Goal: Contribute content: Contribute content

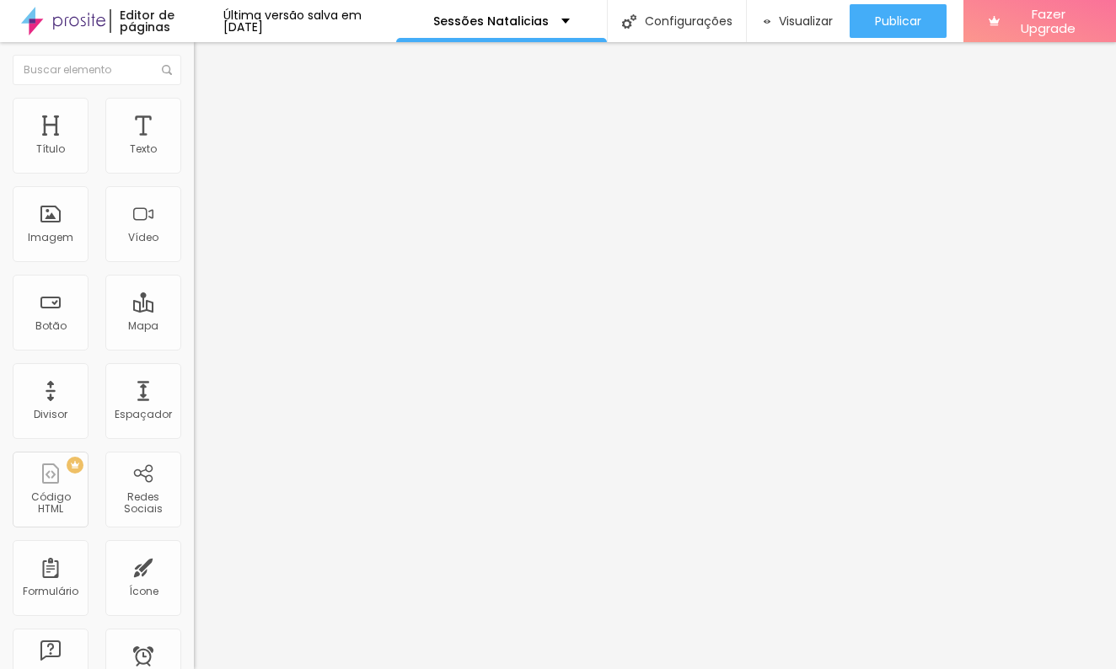
click at [194, 115] on img at bounding box center [201, 122] width 15 height 15
click at [194, 145] on span "Trocar imagem" at bounding box center [240, 138] width 92 height 14
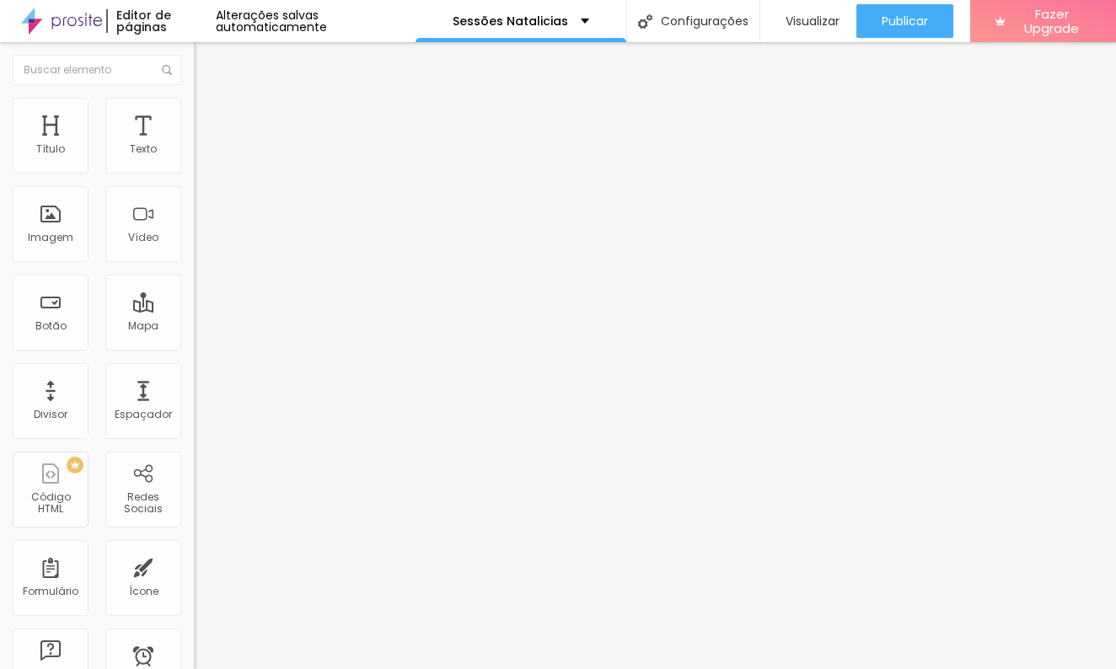
click at [194, 145] on span "Trocar imagem" at bounding box center [240, 138] width 92 height 14
click at [207, 65] on img "button" at bounding box center [213, 61] width 13 height 13
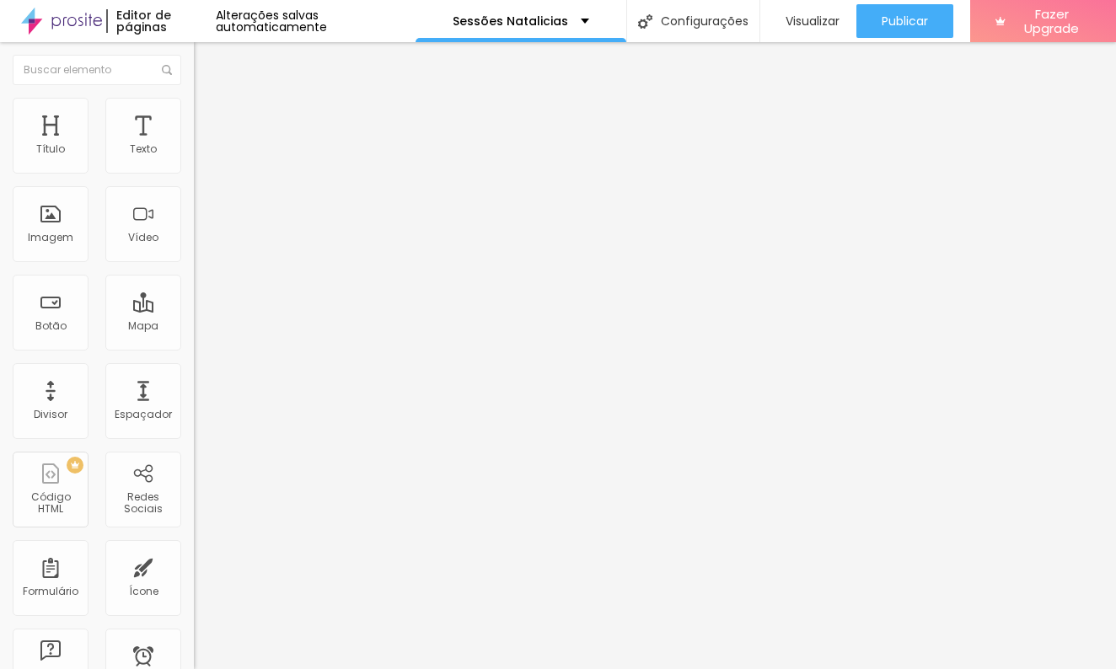
click at [194, 145] on span "Adicionar imagem" at bounding box center [248, 138] width 109 height 14
click at [151, 137] on div "Texto" at bounding box center [143, 136] width 76 height 76
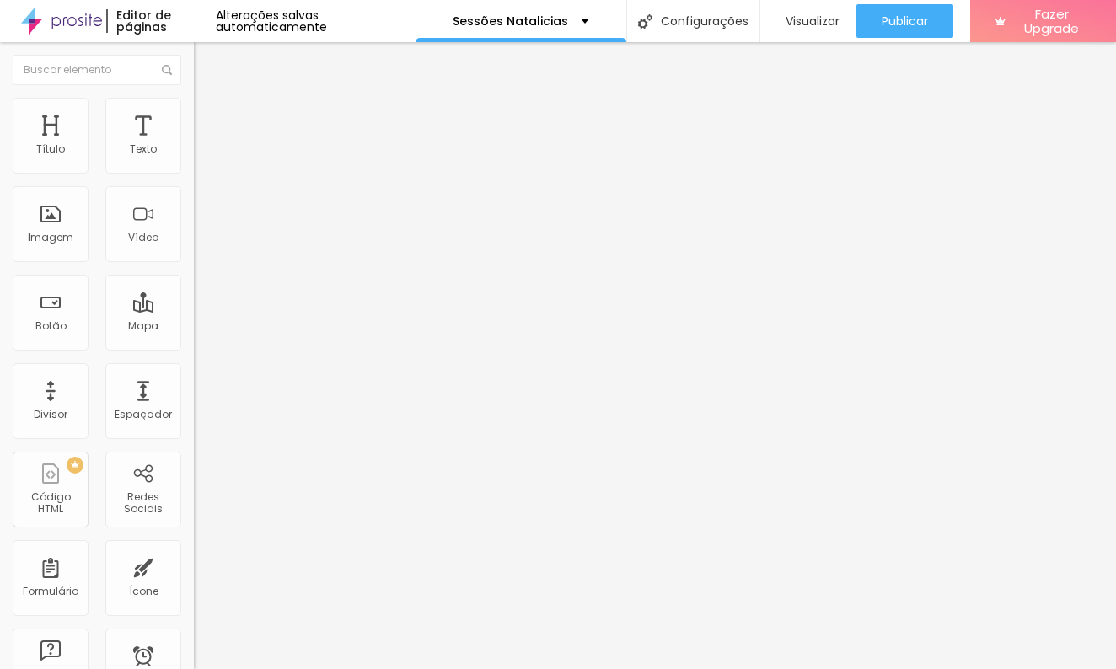
click at [209, 116] on span "Estilo" at bounding box center [222, 109] width 26 height 14
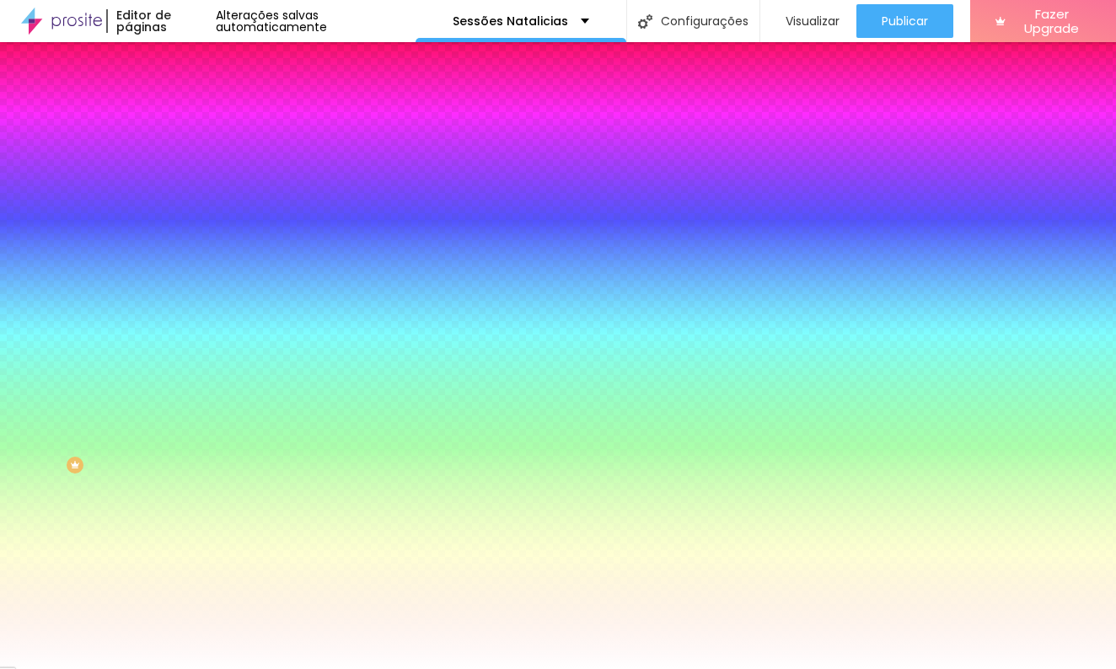
click at [194, 169] on input "#FFFFFF" at bounding box center [295, 169] width 202 height 17
click at [201, 156] on icon "button" at bounding box center [207, 150] width 12 height 12
click at [194, 168] on input "#FFFFFF" at bounding box center [295, 169] width 202 height 17
click at [201, 156] on icon "button" at bounding box center [207, 150] width 12 height 12
type input "4"
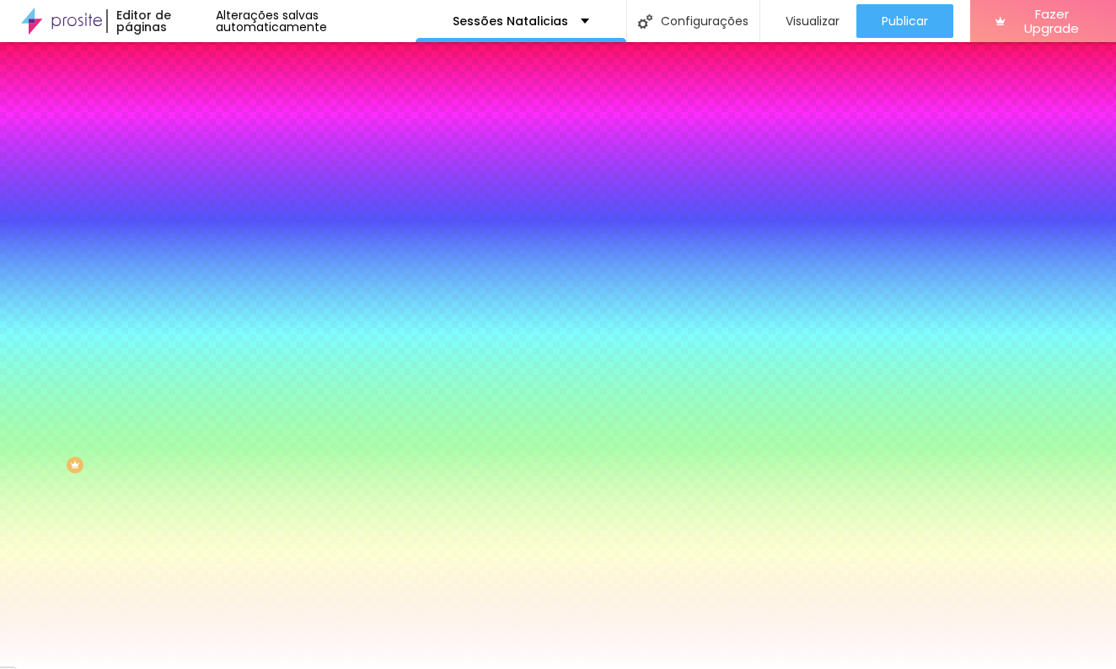
type input "4"
type input "7"
type input "10"
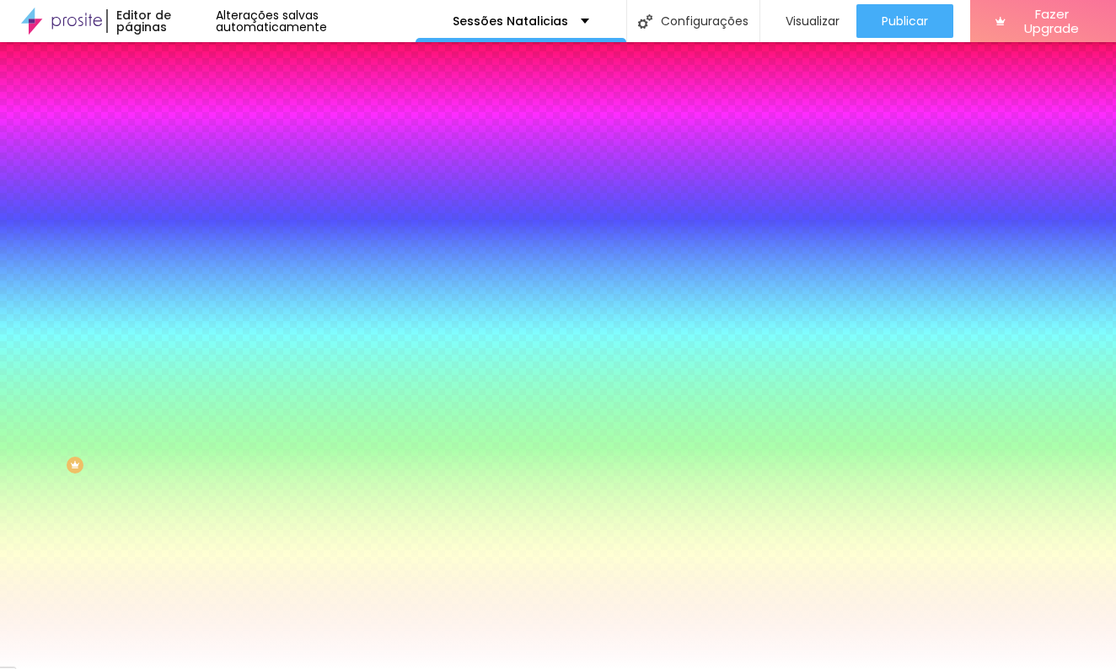
type input "15"
type input "18"
type input "21"
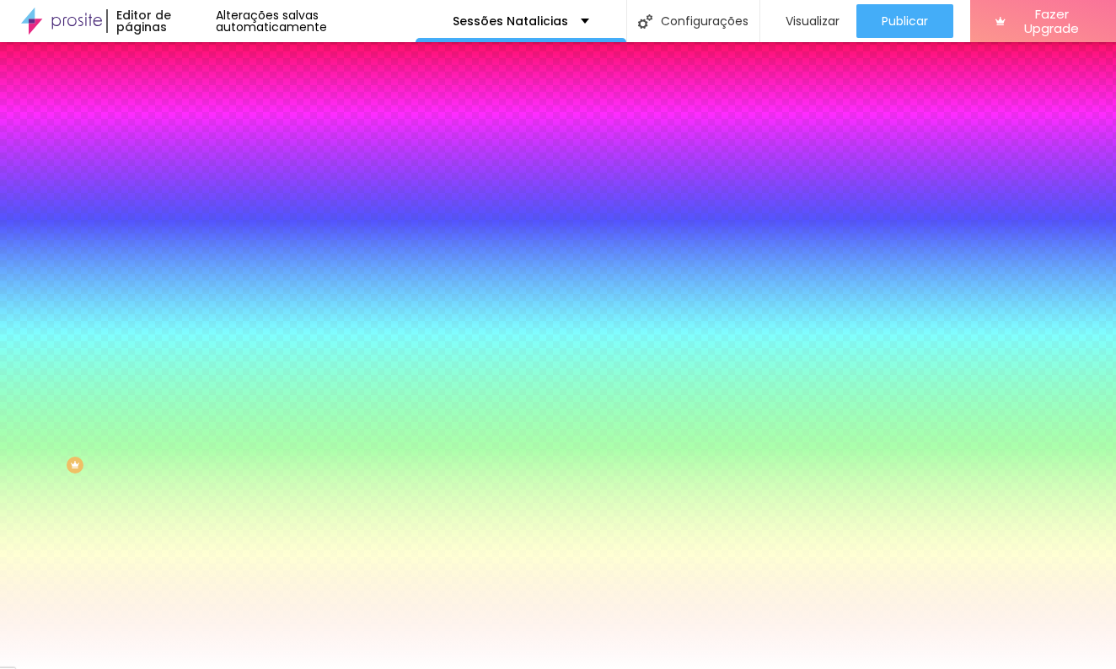
type input "21"
type input "26"
type input "28"
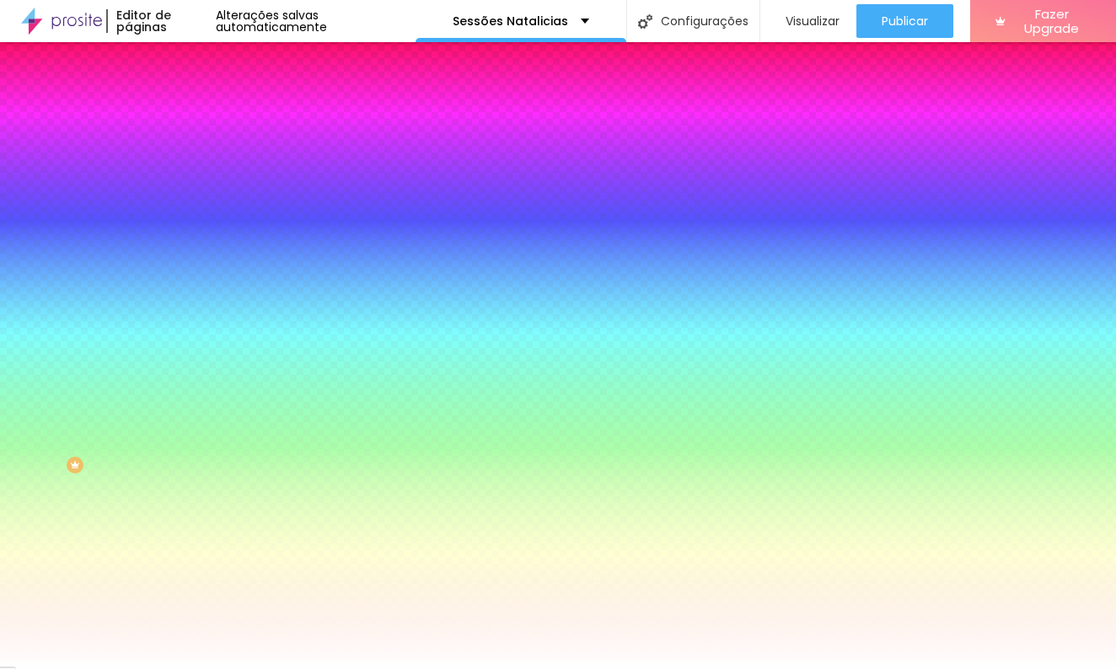
type input "30"
type input "31"
type input "33"
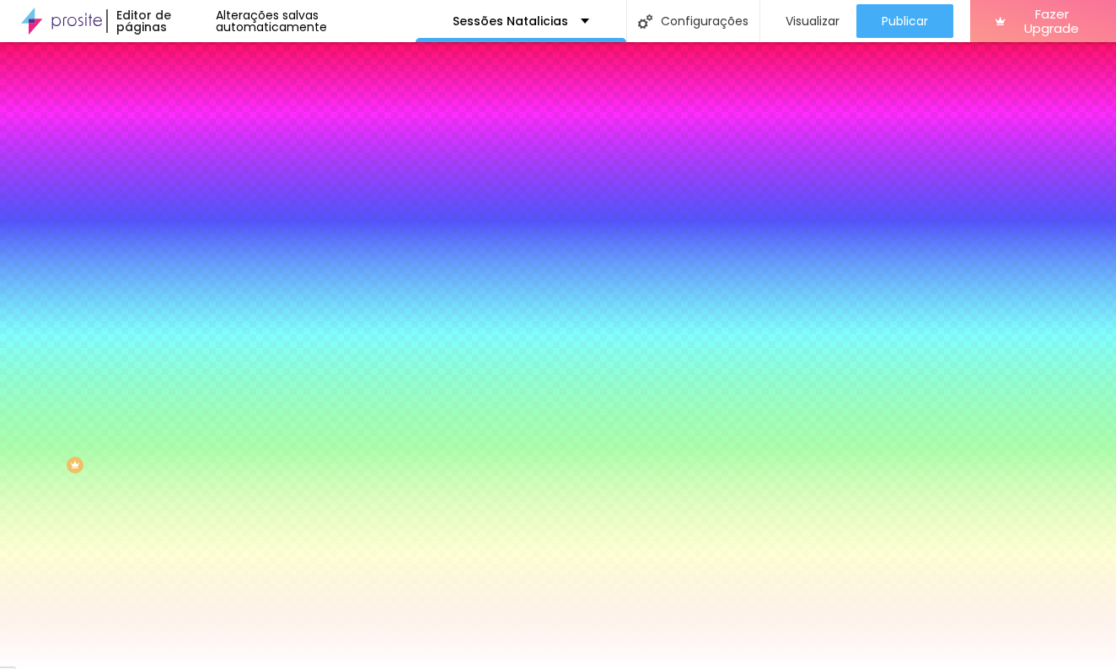
type input "33"
type input "36"
type input "38"
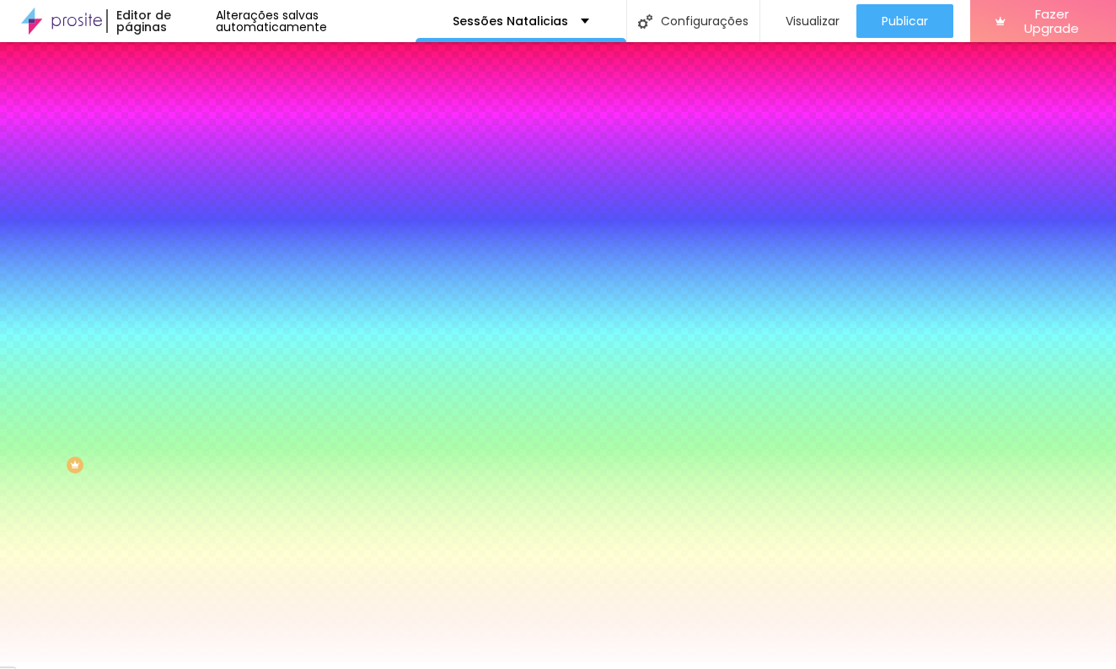
type input "39"
type input "41"
type input "43"
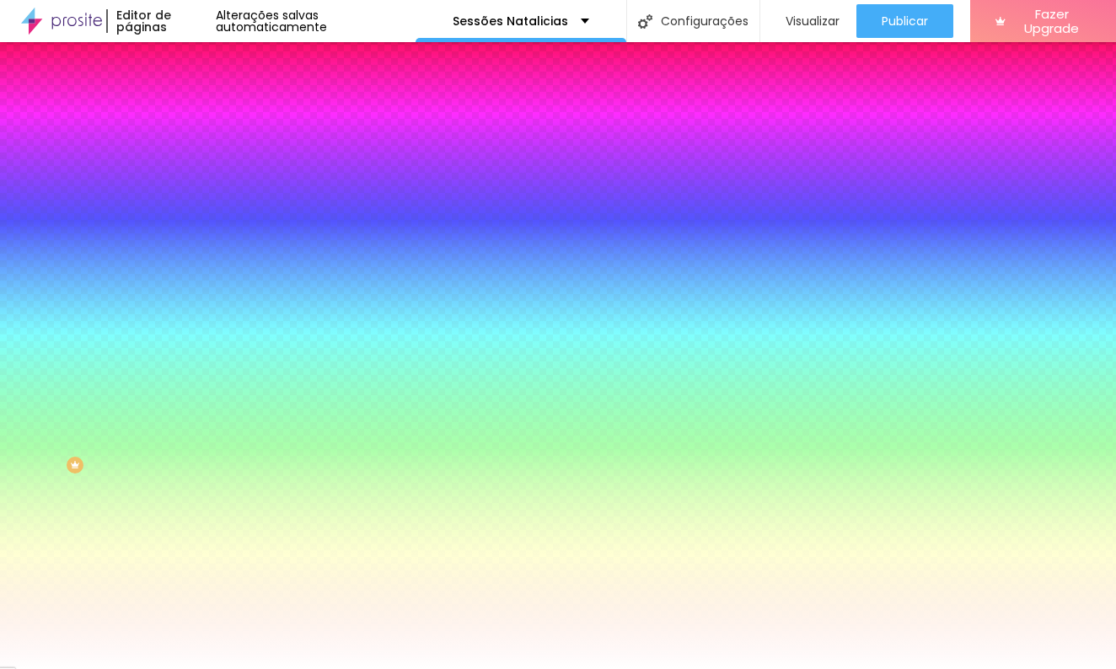
type input "43"
type input "44"
type input "46"
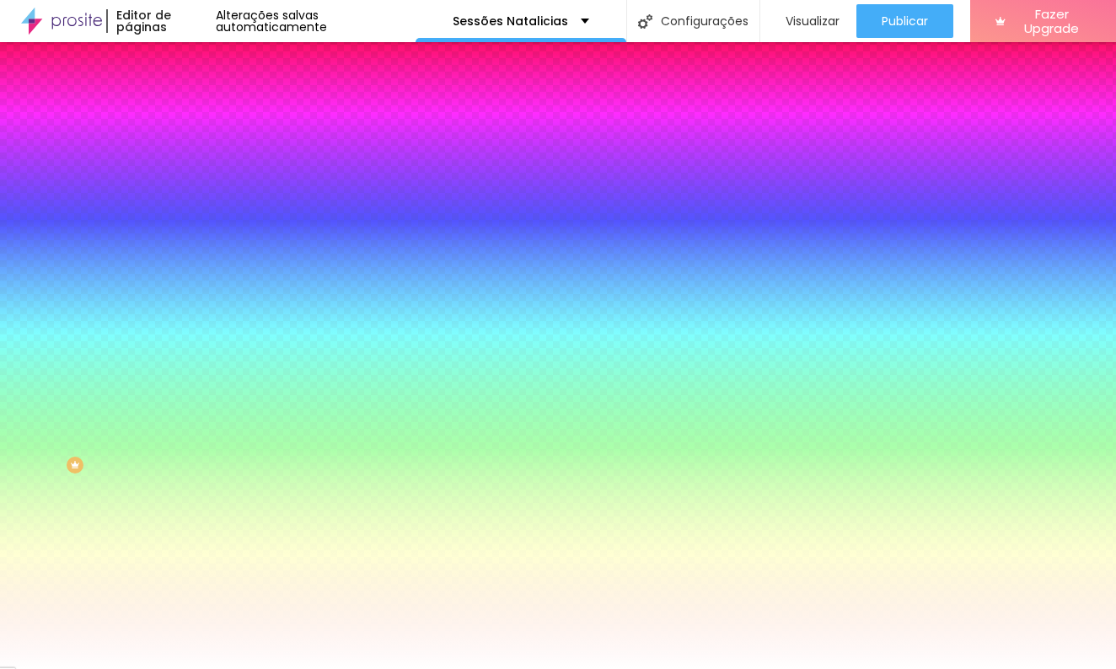
type input "48"
type input "49"
type input "53"
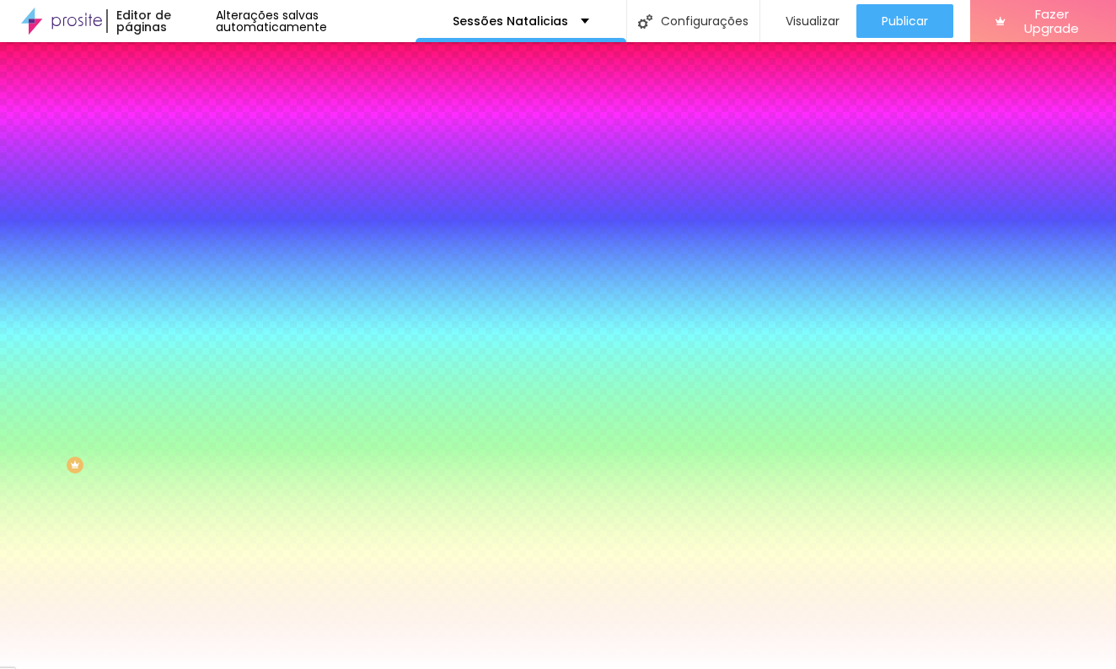
type input "53"
type input "54"
type input "58"
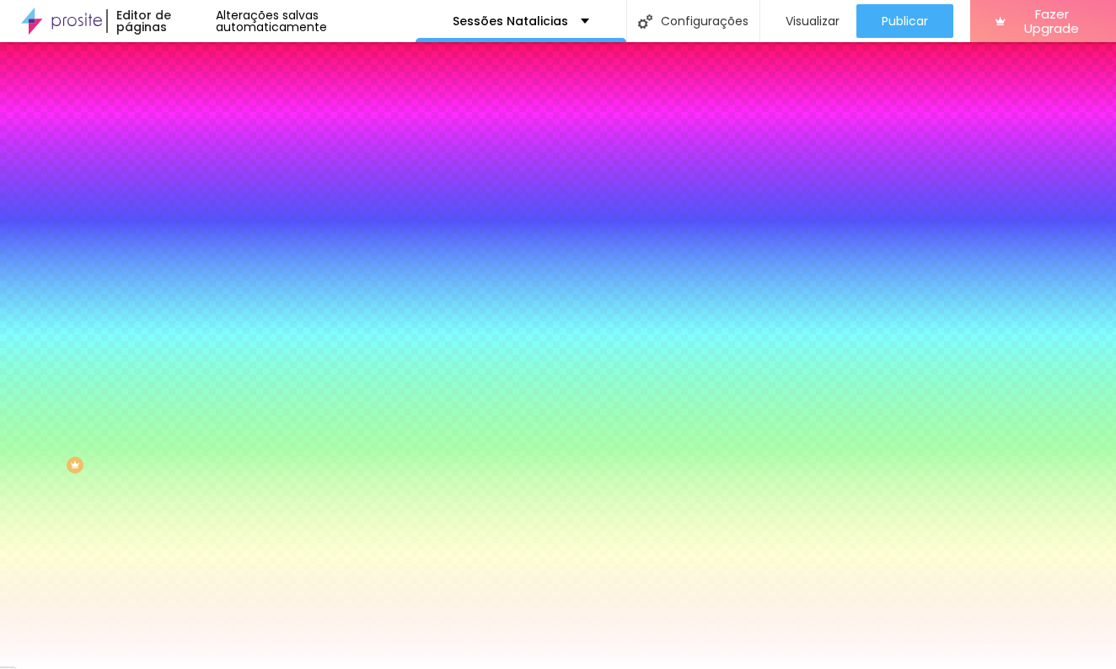
type input "63"
type input "64"
type input "67"
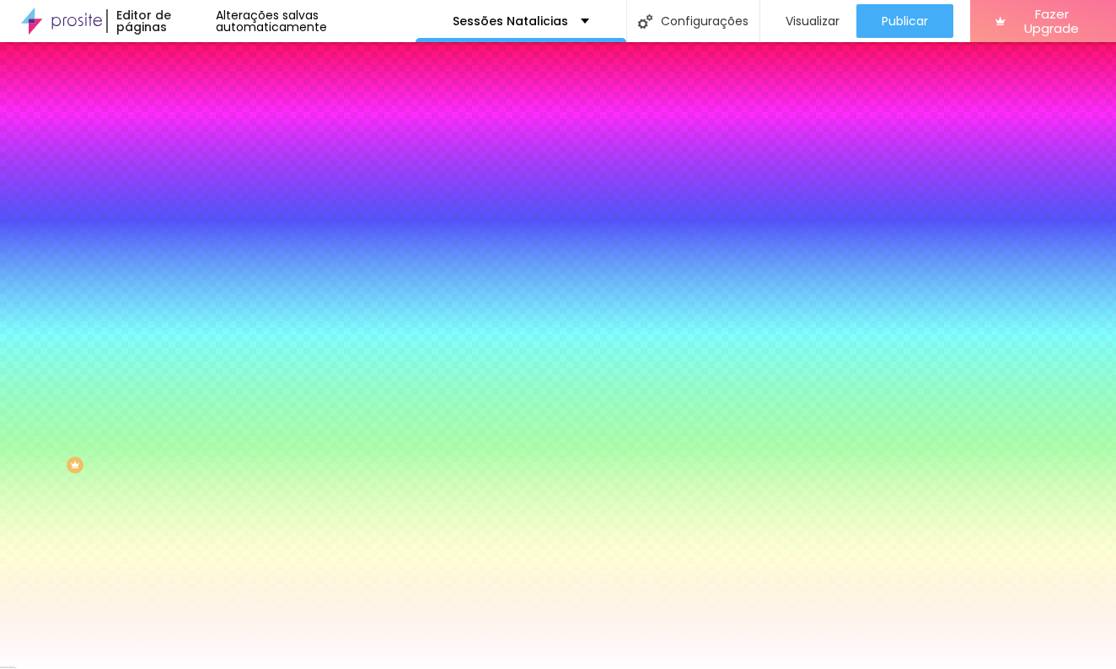
type input "67"
type input "69"
type input "72"
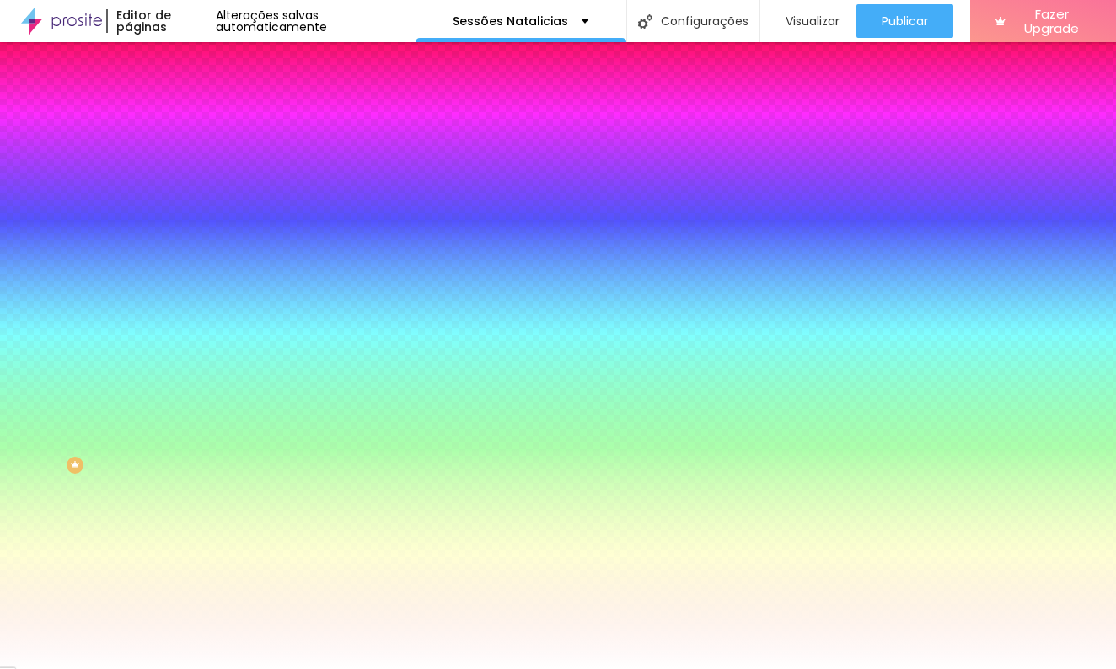
type input "76"
type input "77"
type input "79"
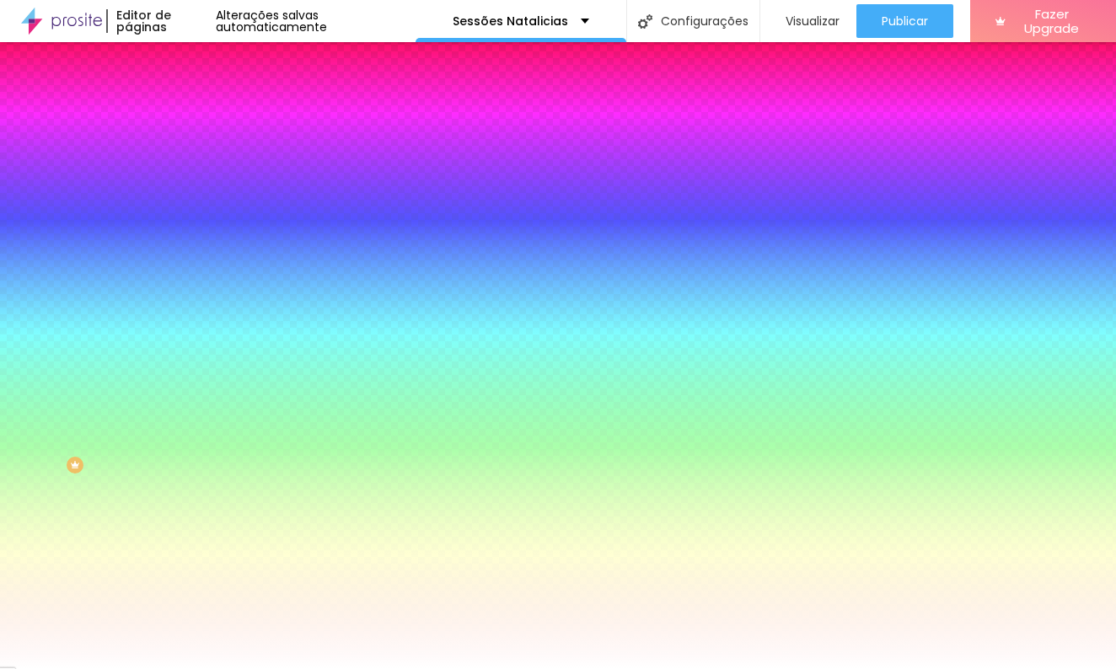
type input "79"
type input "81"
type input "82"
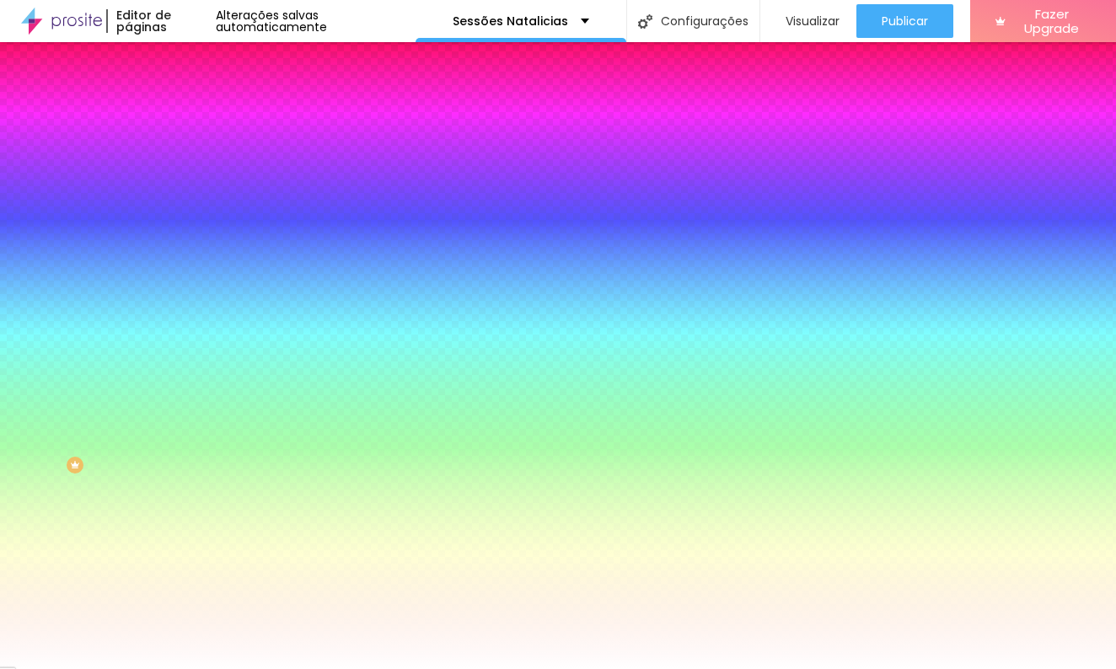
type input "84"
type input "86"
type input "87"
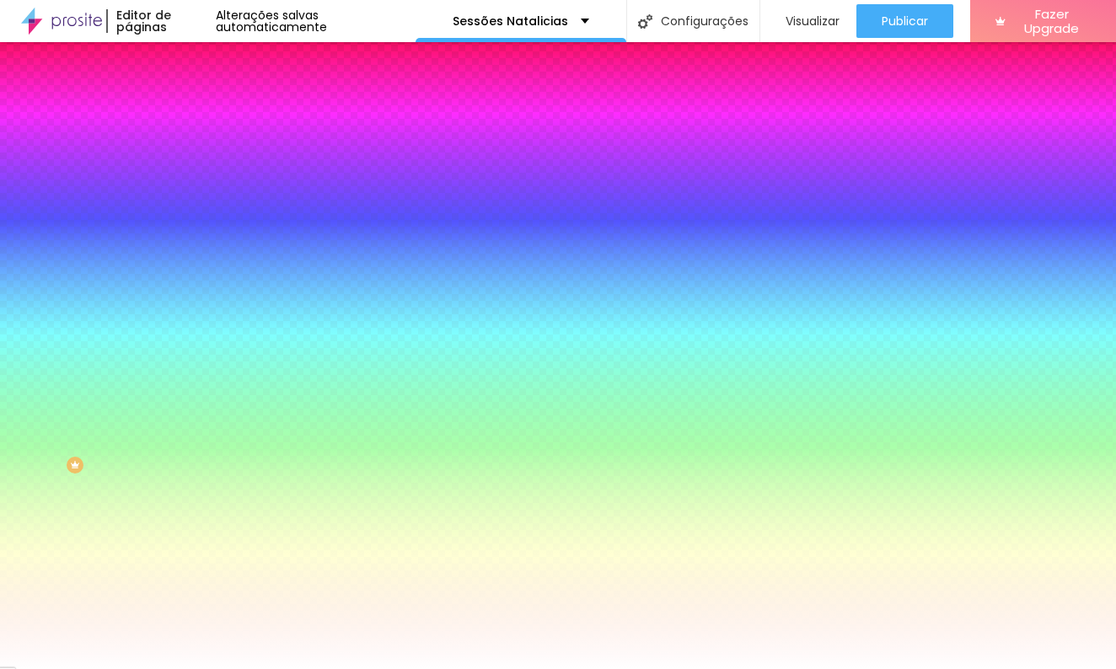
type input "87"
type input "89"
type input "91"
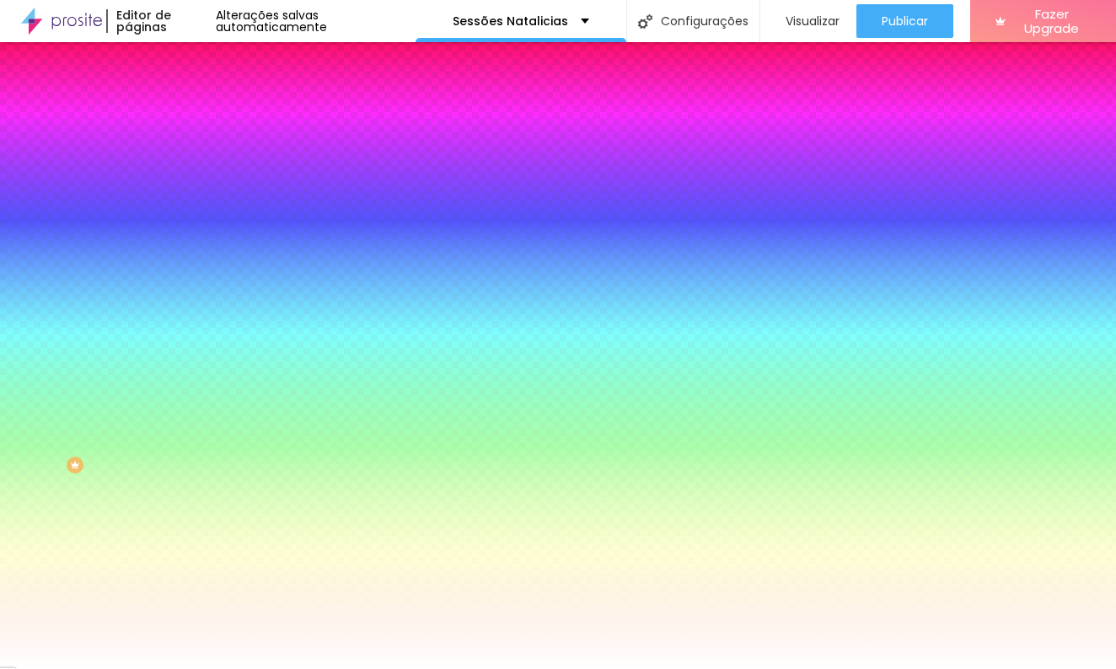
type input "92"
type input "94"
type input "95"
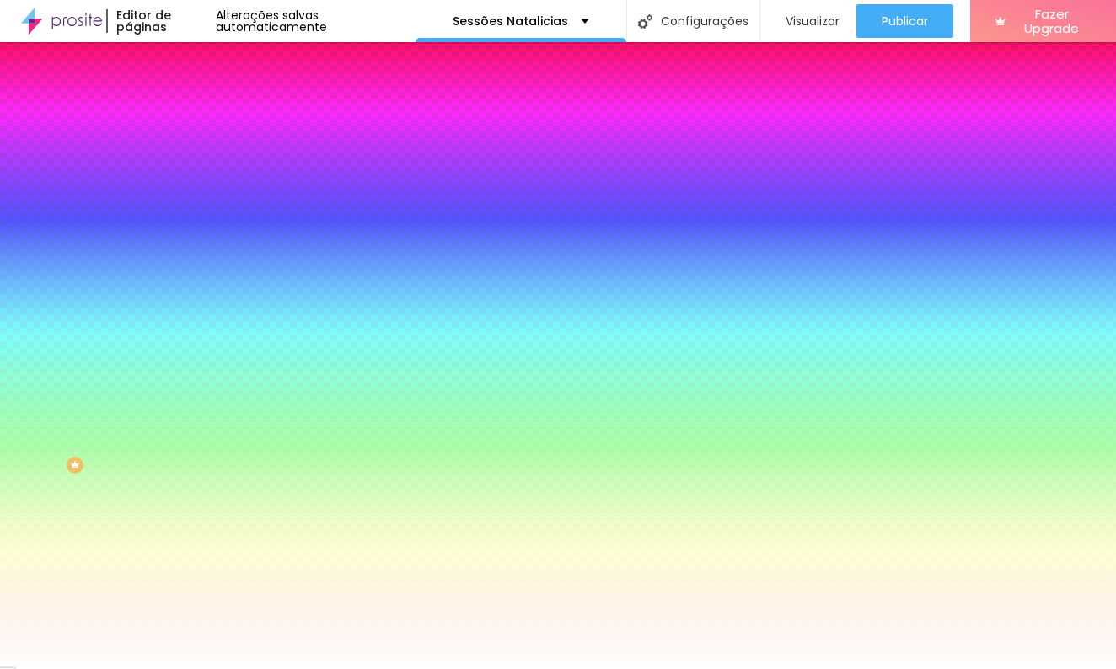
type input "95"
type input "97"
type input "99"
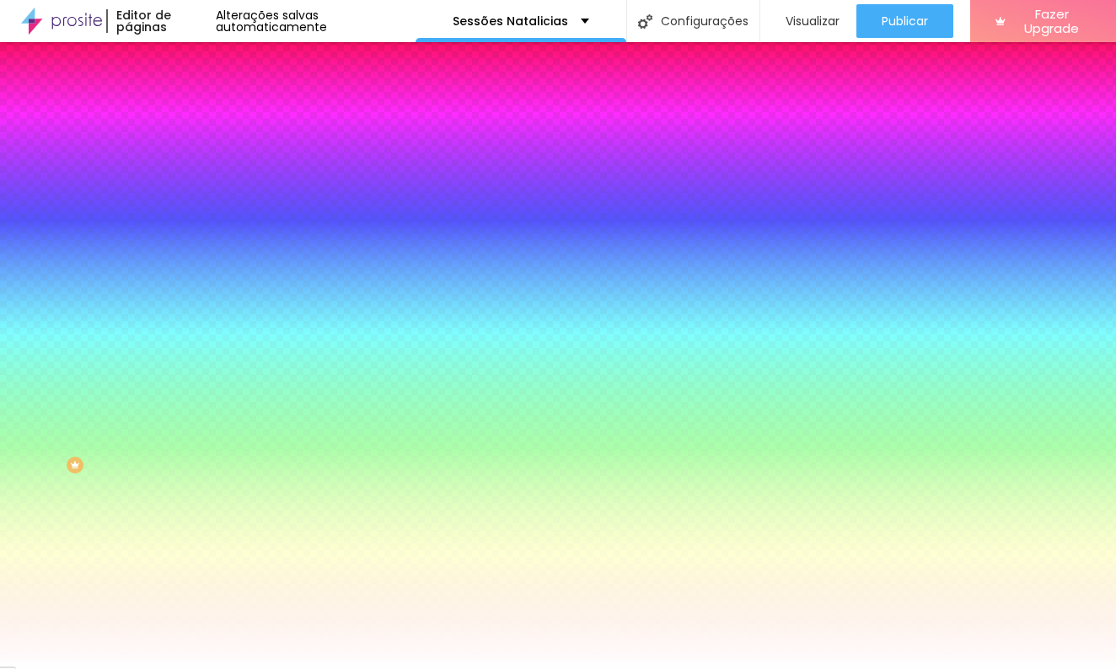
type input "100"
type input "102"
type input "104"
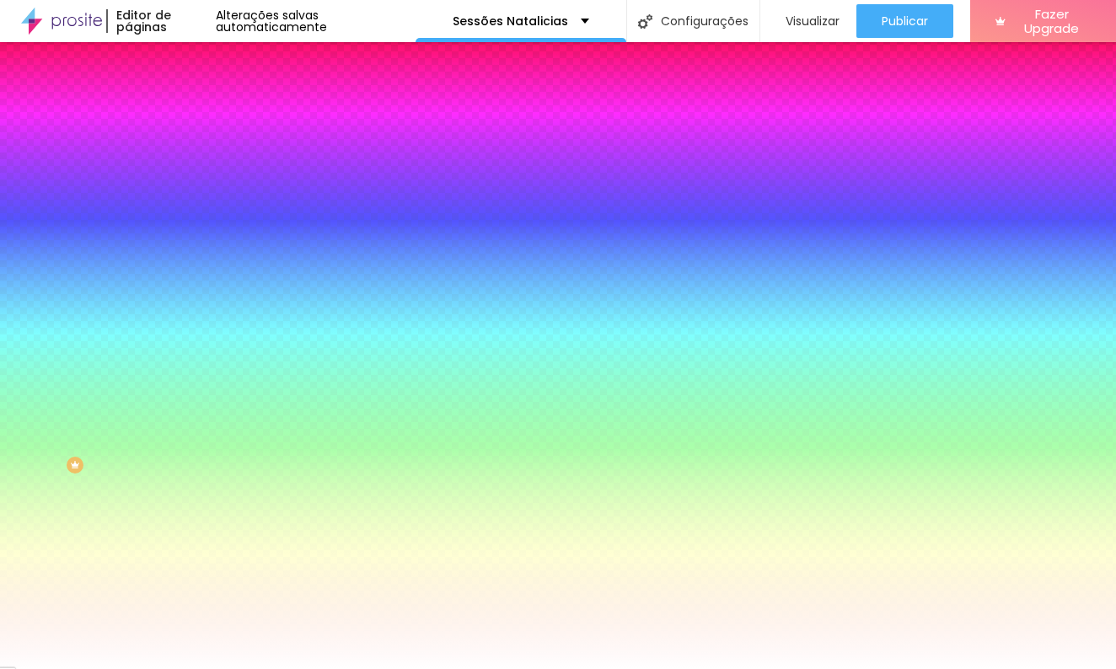
type input "104"
type input "105"
type input "107"
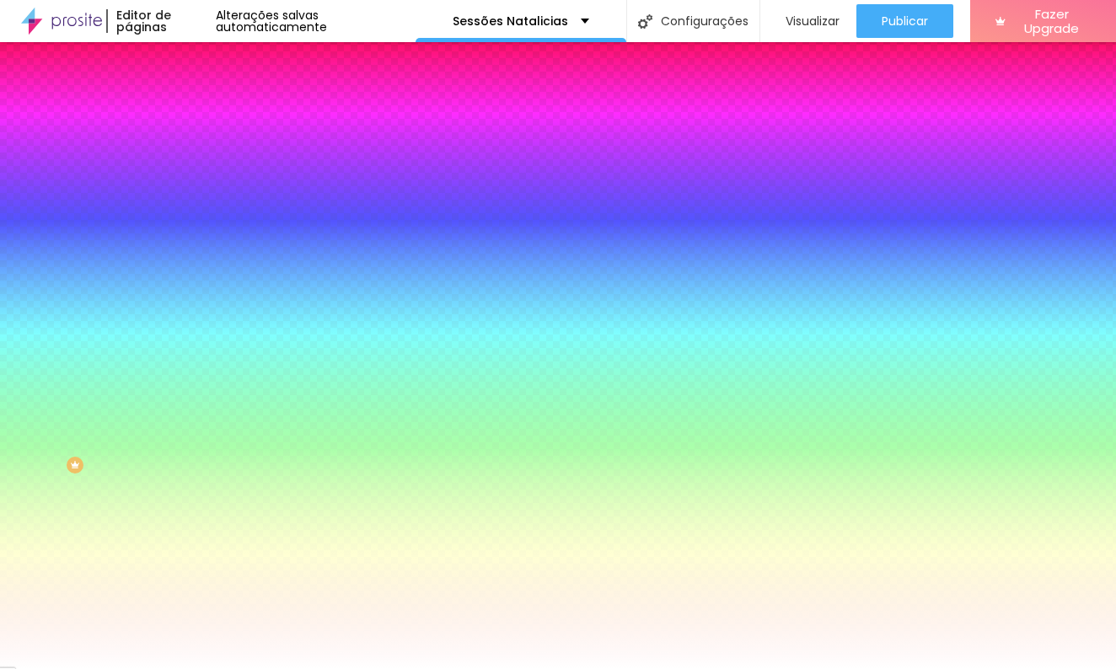
type input "109"
type input "110"
drag, startPoint x: 41, startPoint y: 205, endPoint x: 96, endPoint y: 209, distance: 55.0
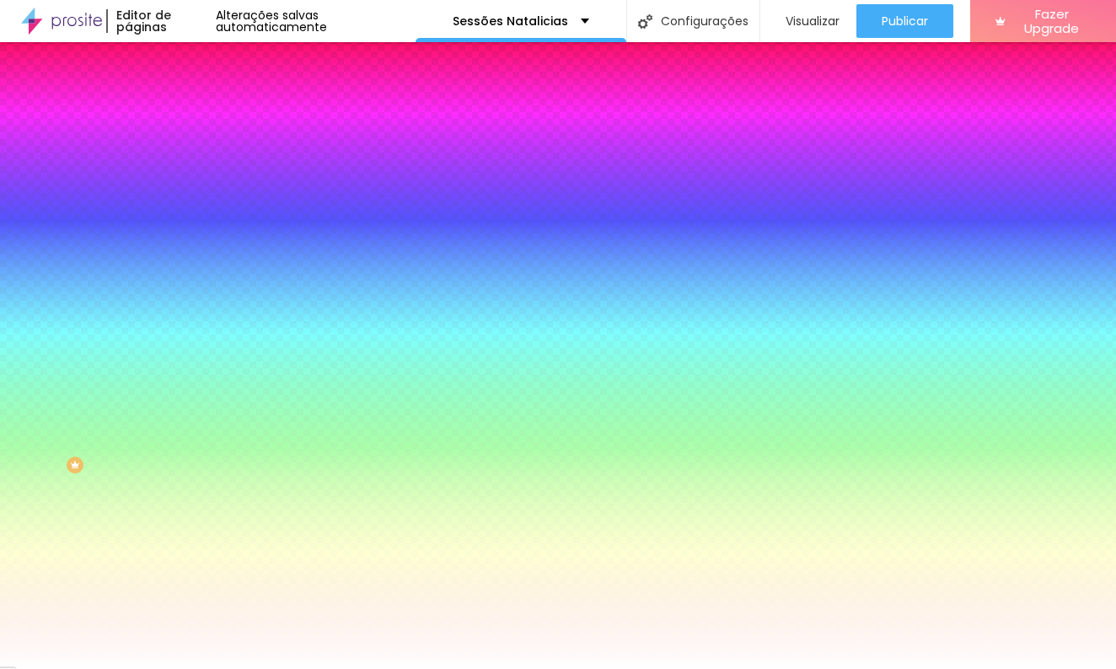
click at [194, 374] on input "range" at bounding box center [248, 380] width 109 height 13
type input "109"
type input "105"
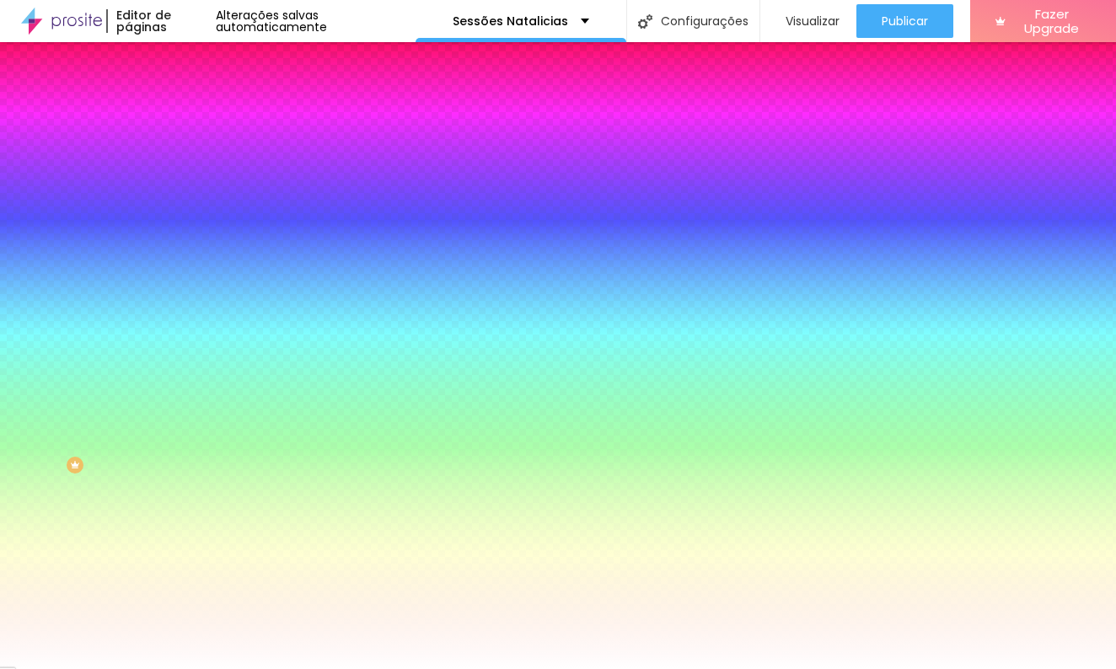
type input "104"
type input "102"
type input "99"
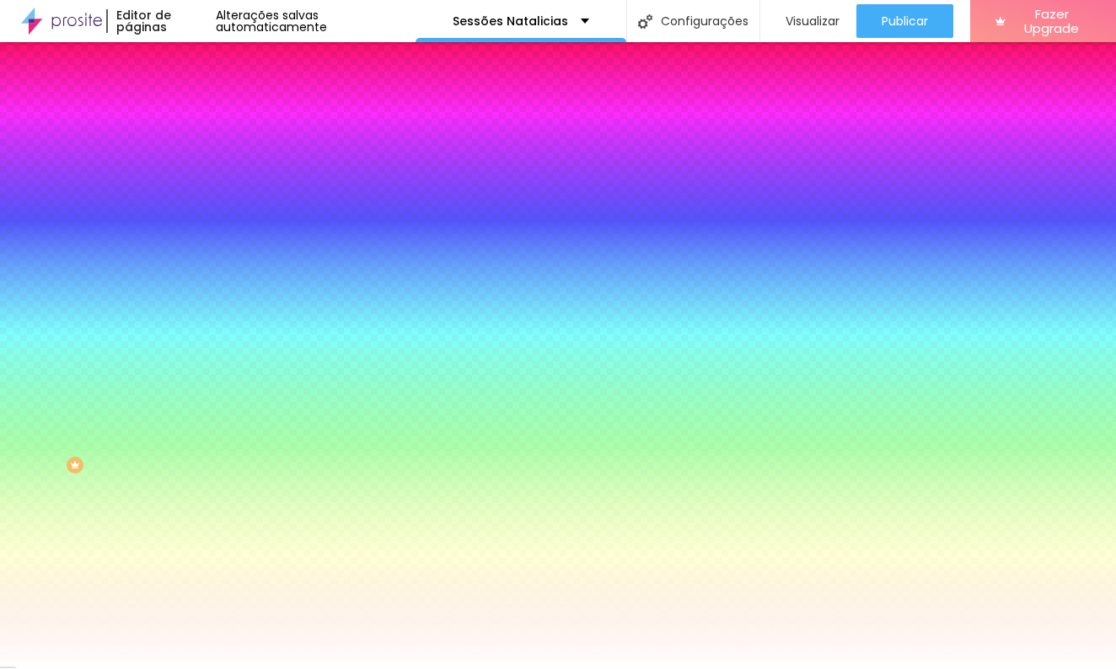
type input "99"
type input "97"
type input "95"
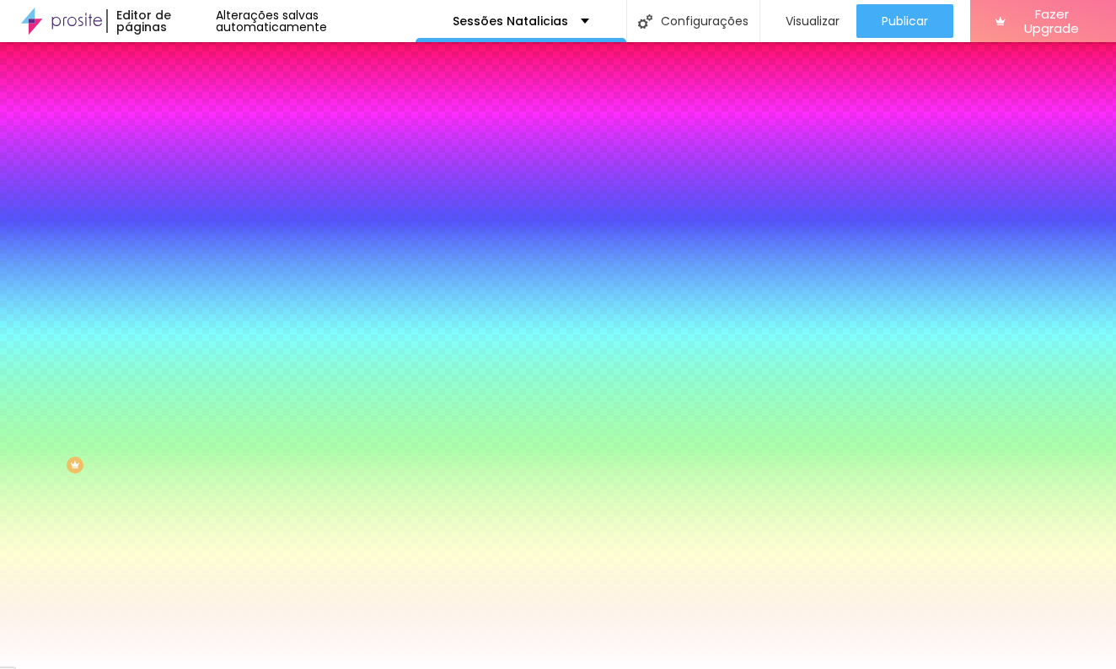
type input "94"
type input "92"
type input "89"
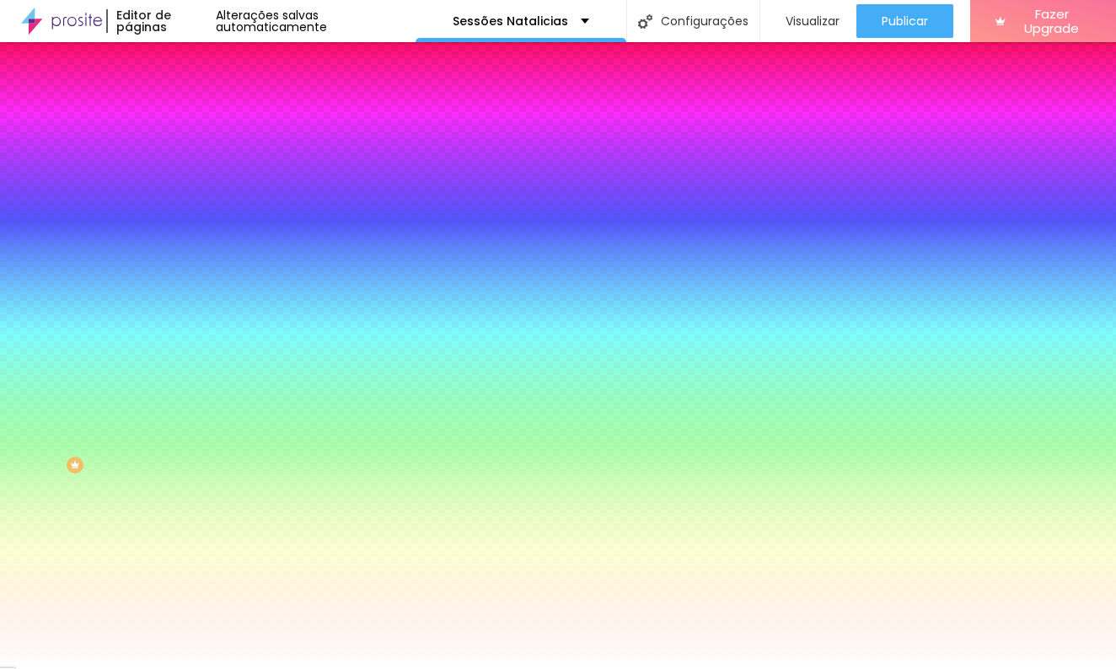
type input "89"
type input "87"
type input "84"
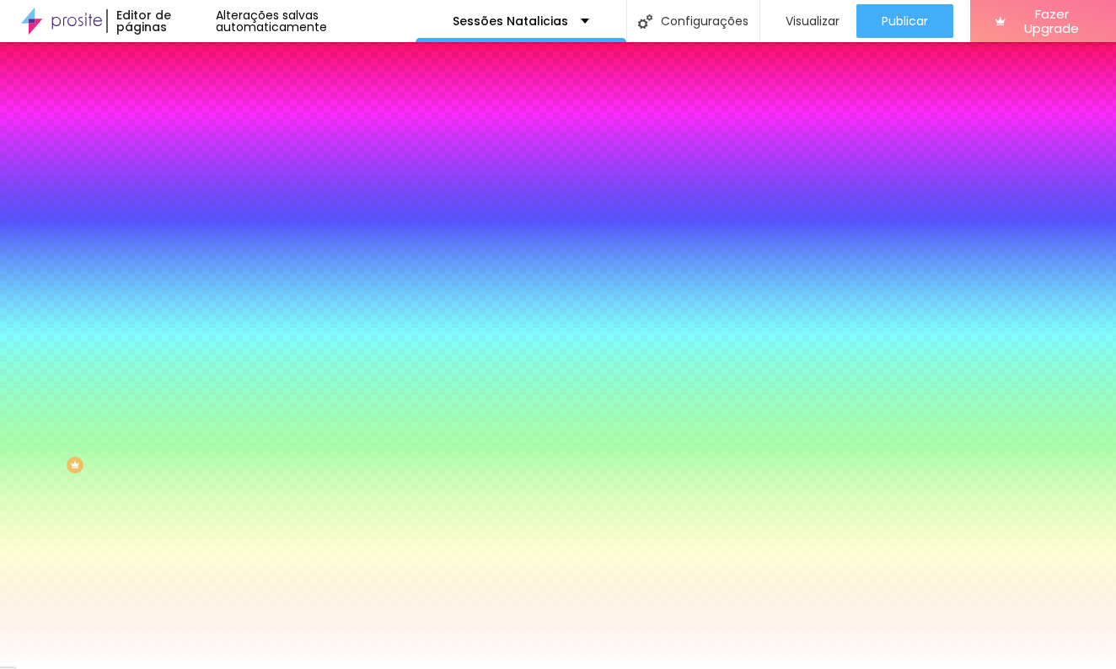
type input "81"
type input "79"
type input "77"
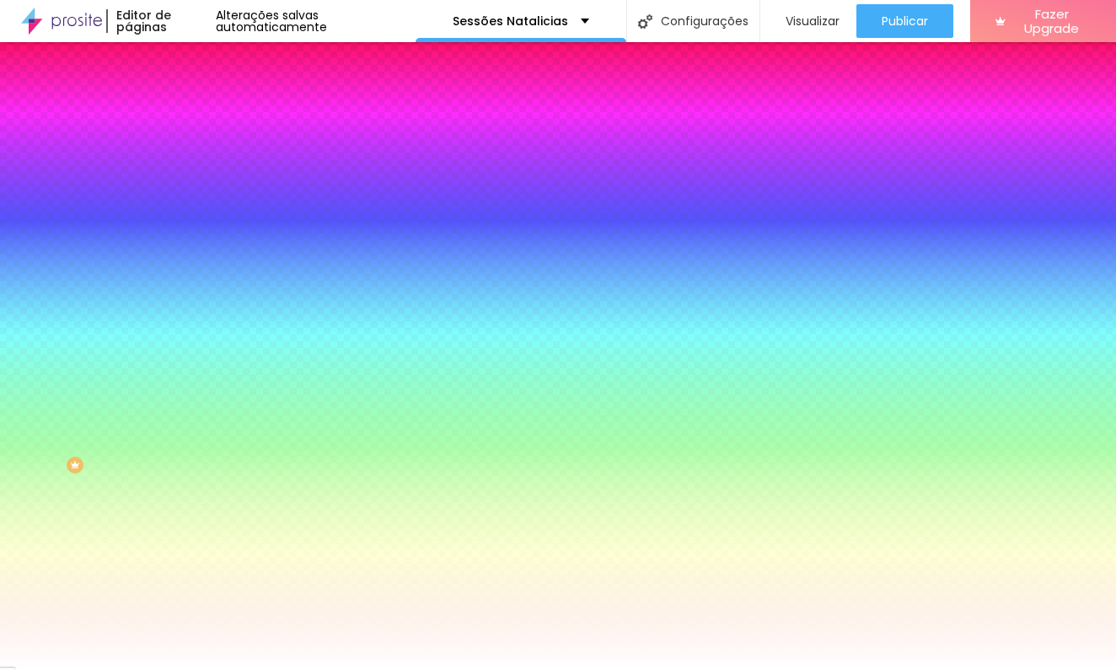
type input "77"
type input "76"
type input "74"
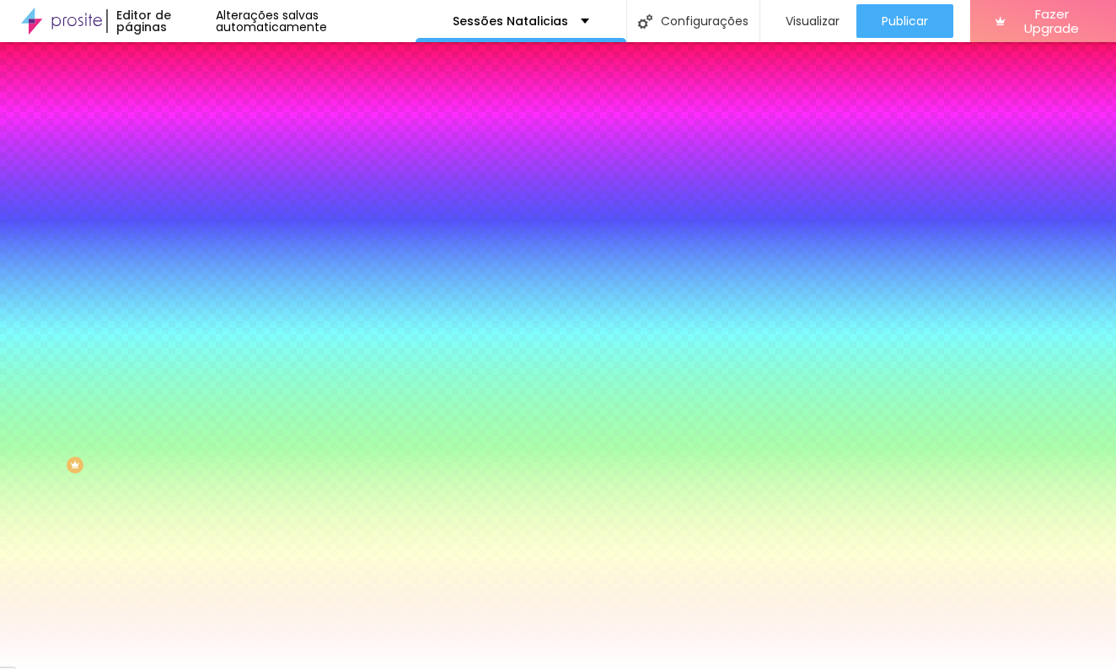
type input "71"
type input "67"
type input "61"
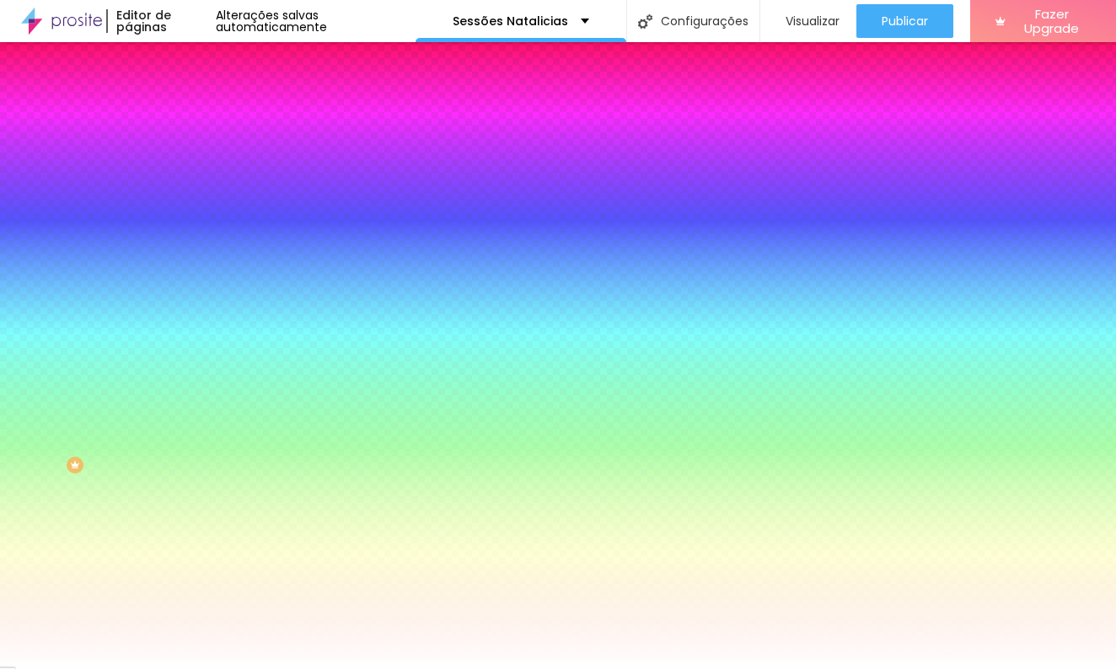
type input "61"
type input "58"
type input "54"
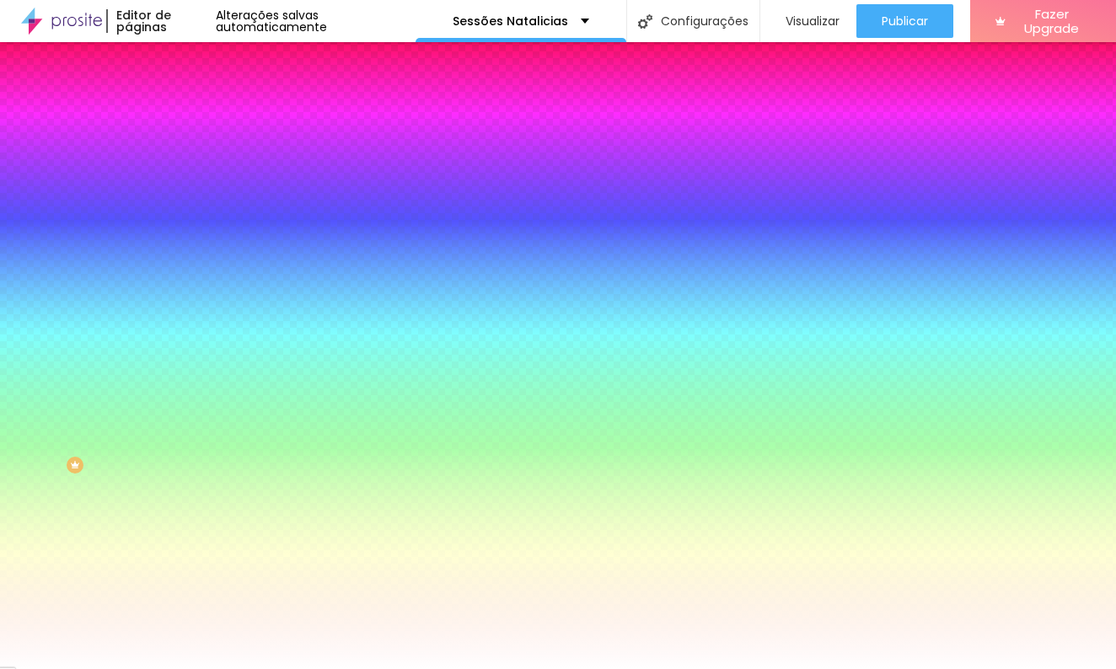
type input "51"
type input "48"
type input "44"
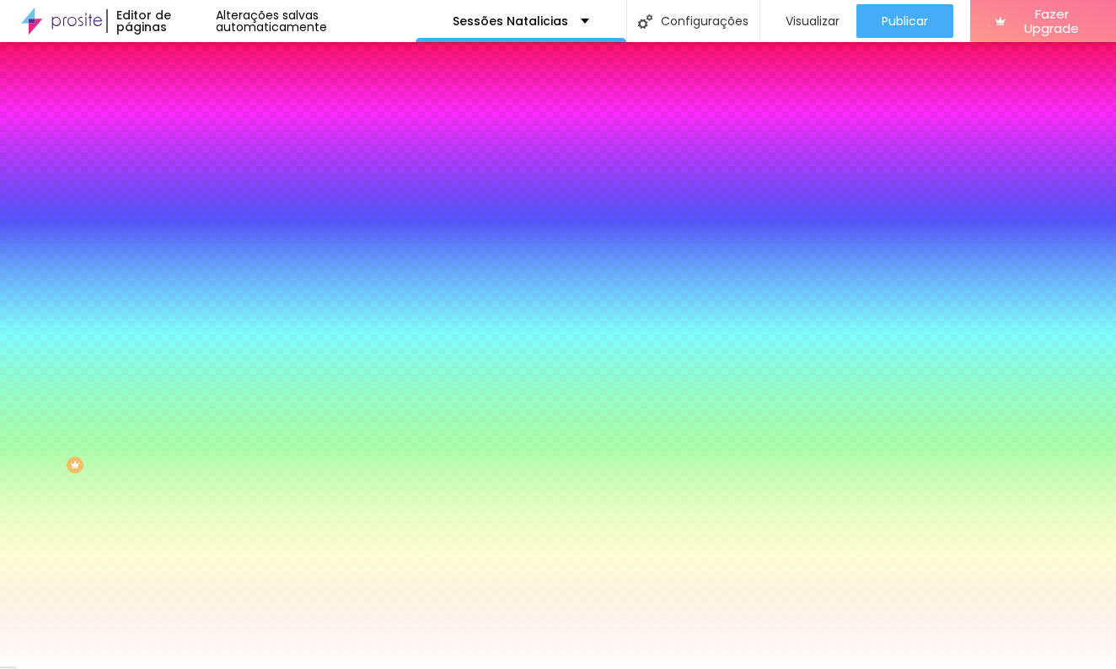
type input "44"
type input "41"
type input "39"
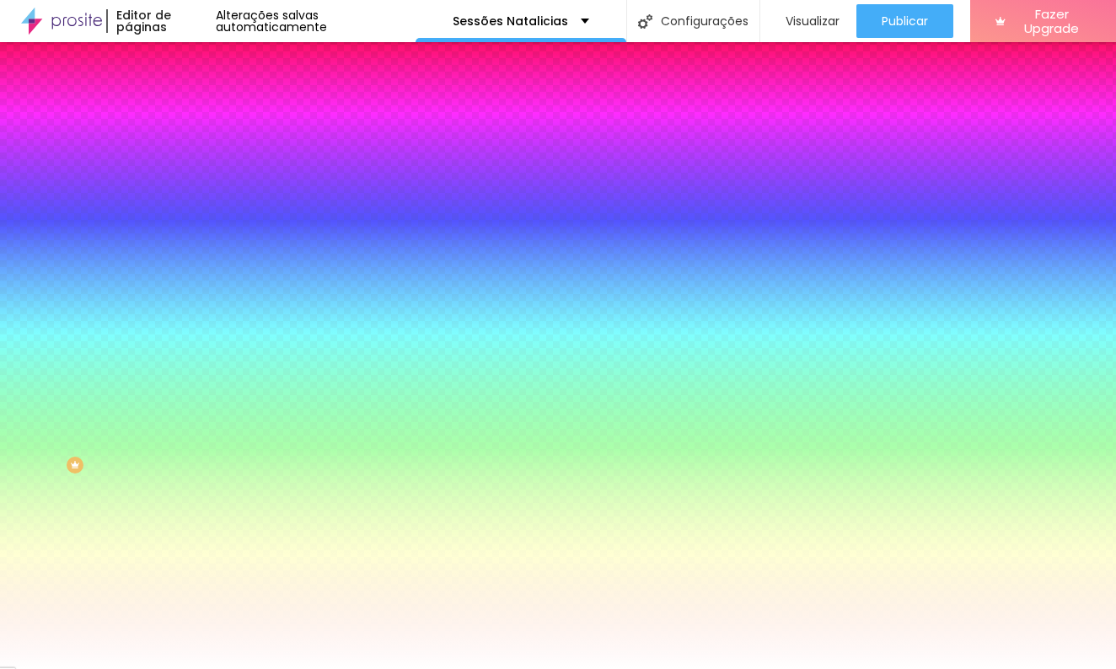
type input "36"
type input "35"
type input "31"
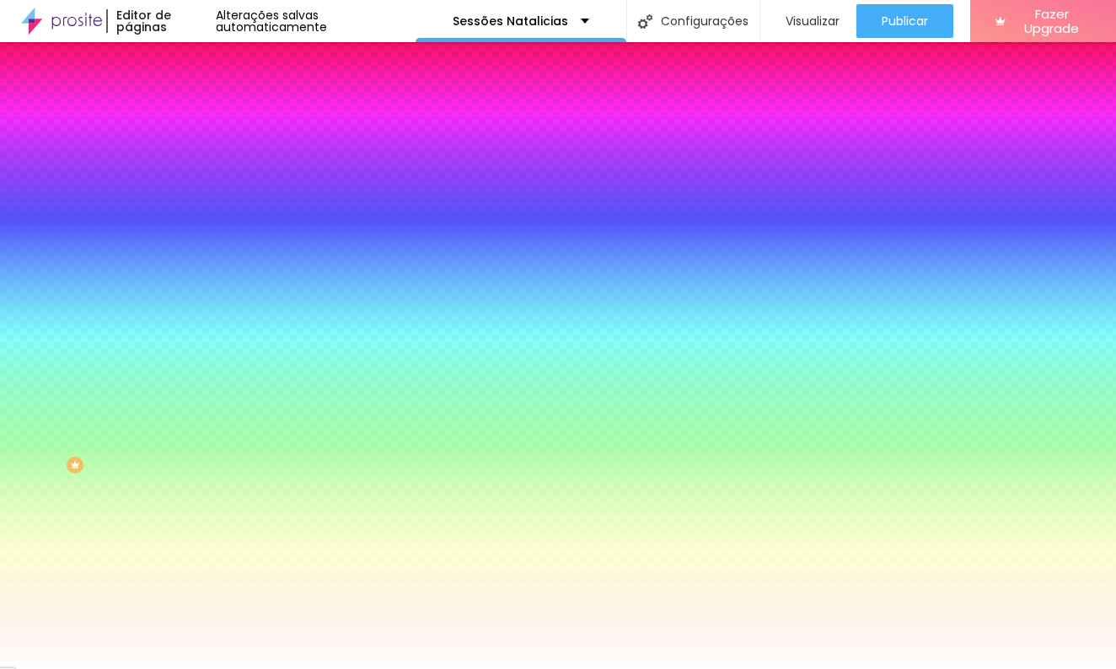
type input "31"
type input "28"
type input "25"
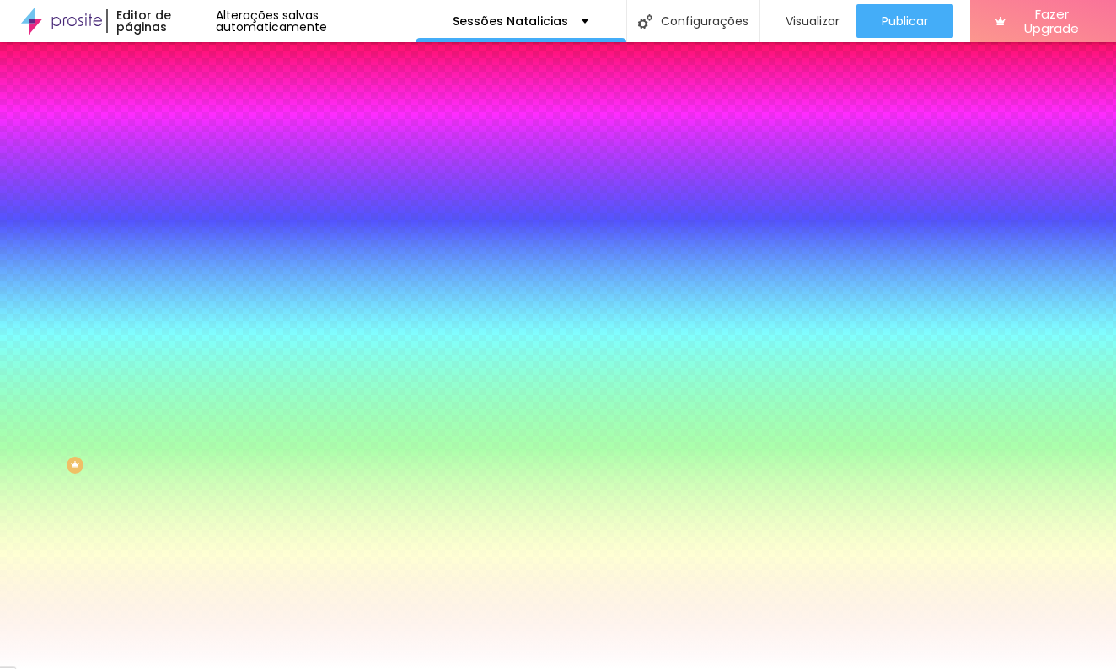
type input "21"
type input "18"
type input "16"
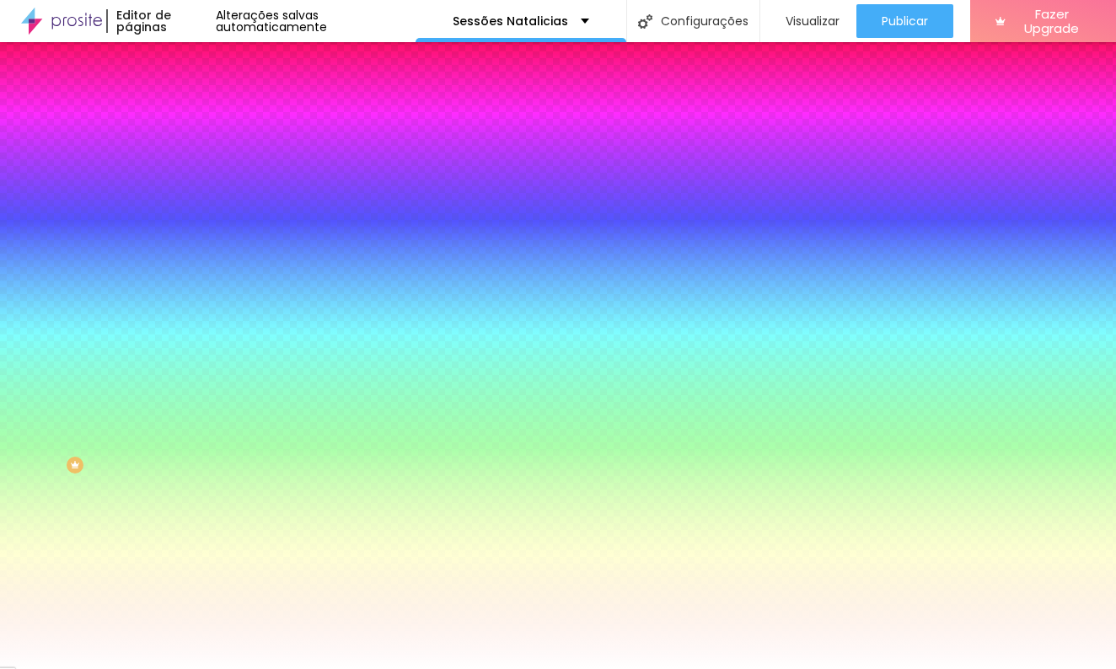
type input "16"
type input "15"
type input "11"
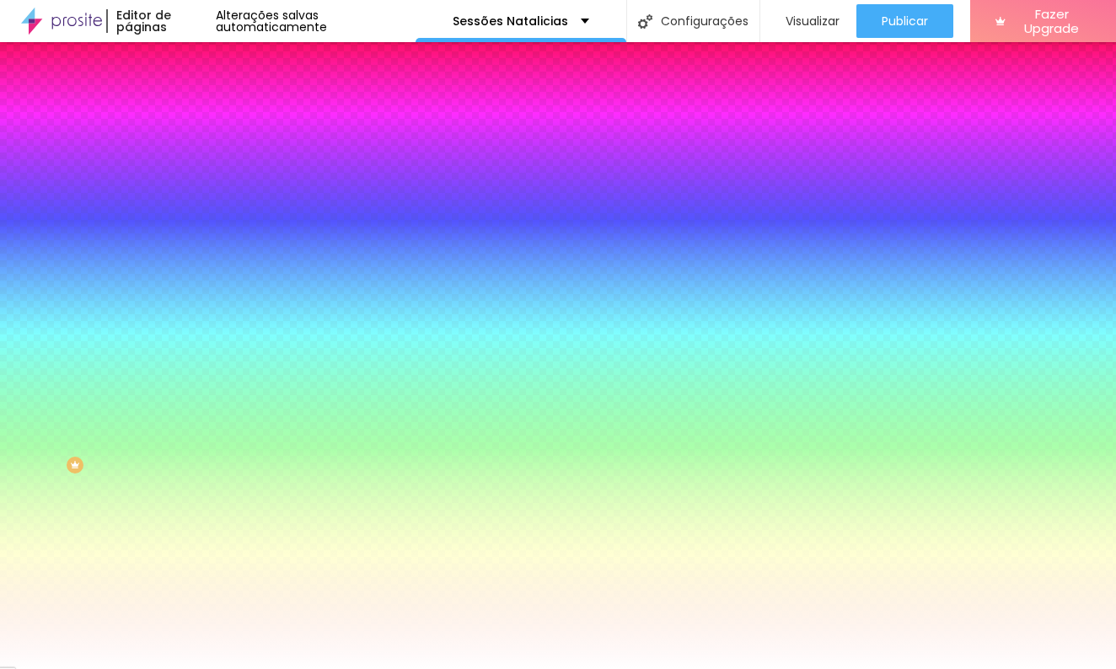
type input "8"
type input "2"
type input "0"
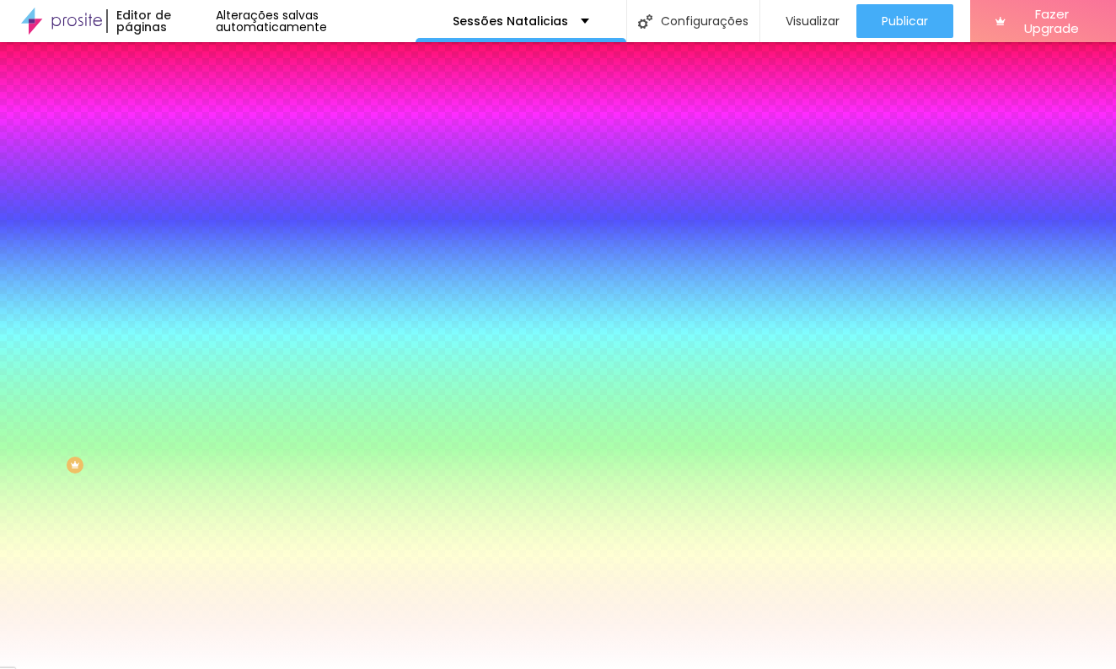
type input "0"
drag, startPoint x: 83, startPoint y: 206, endPoint x: 18, endPoint y: 204, distance: 64.9
type input "0"
click at [194, 204] on div "0 Borda arredondada" at bounding box center [291, 297] width 194 height 239
click at [194, 142] on div "Cor de fundo" at bounding box center [291, 137] width 194 height 10
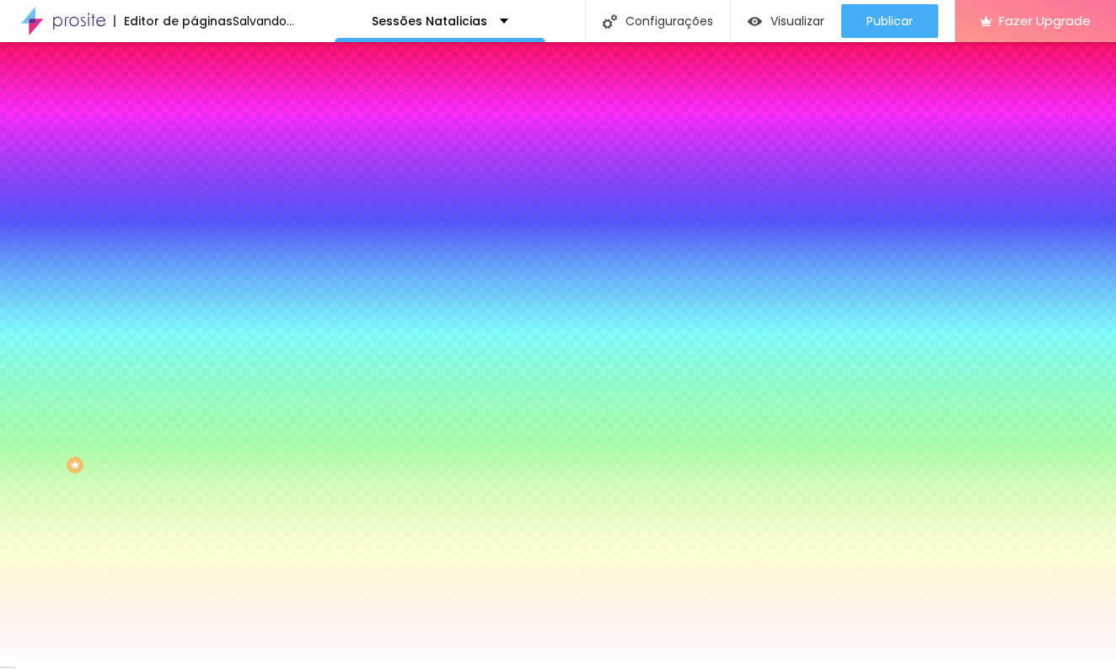
click at [194, 161] on button "Voltar ao padrão" at bounding box center [251, 151] width 115 height 19
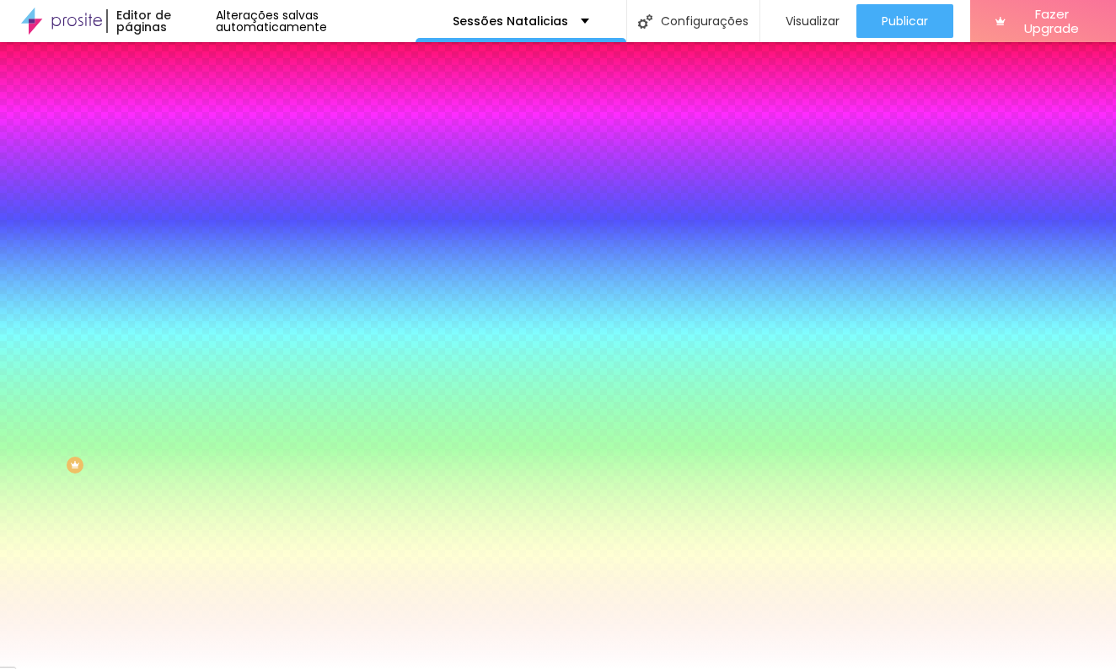
click at [201, 156] on icon "button" at bounding box center [207, 150] width 12 height 12
click at [194, 170] on input "#FFFFFF" at bounding box center [295, 169] width 202 height 17
click at [194, 161] on div at bounding box center [291, 161] width 194 height 0
click at [145, 298] on div at bounding box center [558, 334] width 1116 height 669
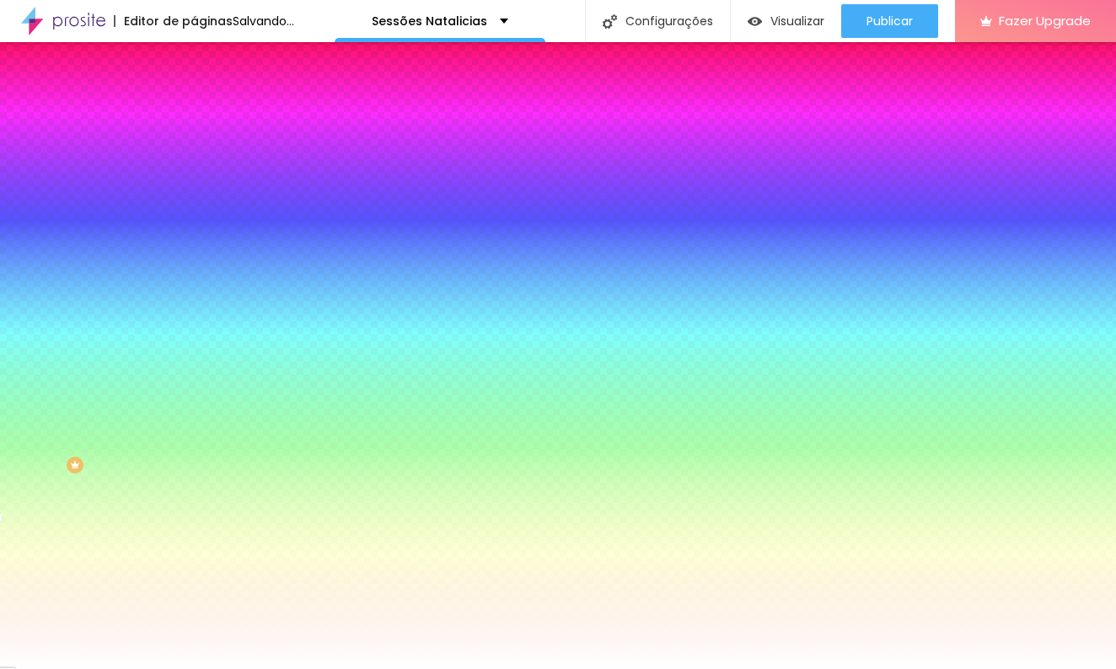
click at [148, 288] on div at bounding box center [558, 334] width 1116 height 669
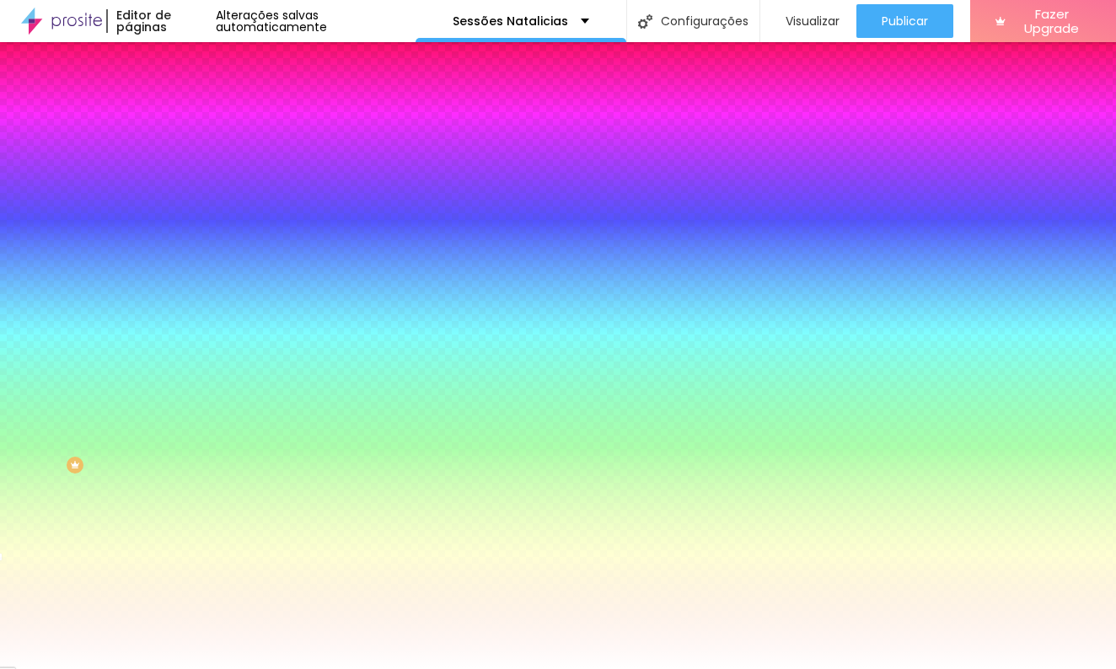
click at [145, 295] on div at bounding box center [558, 334] width 1116 height 669
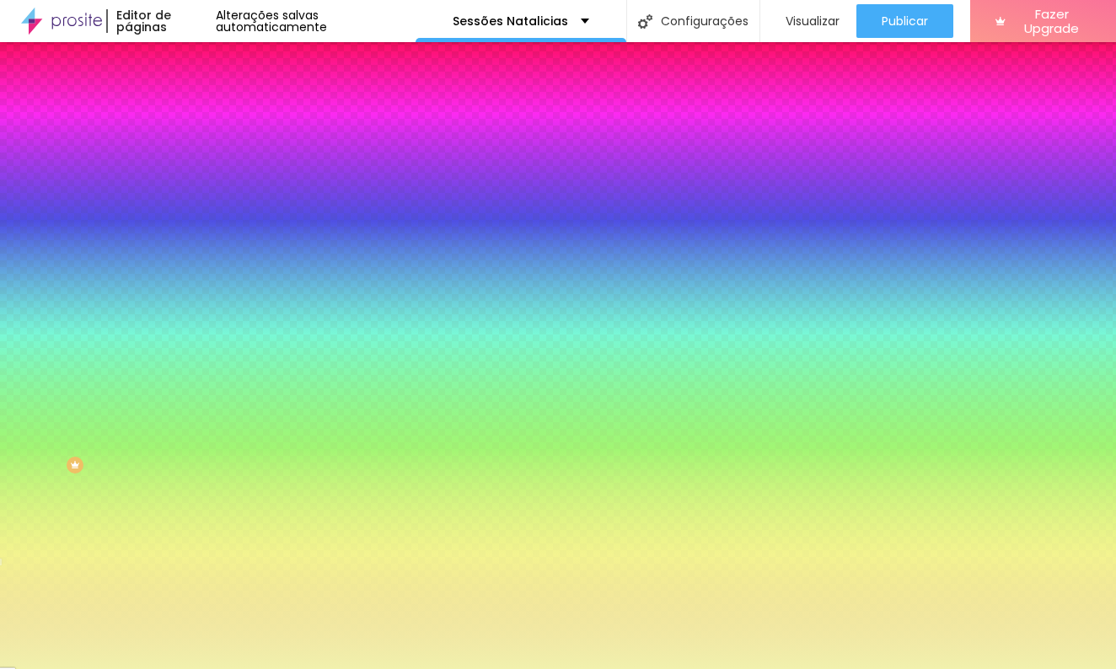
drag, startPoint x: 26, startPoint y: 191, endPoint x: 57, endPoint y: 197, distance: 31.7
click at [314, 39] on div at bounding box center [315, 36] width 3 height 3
click at [194, 178] on div at bounding box center [291, 178] width 194 height 0
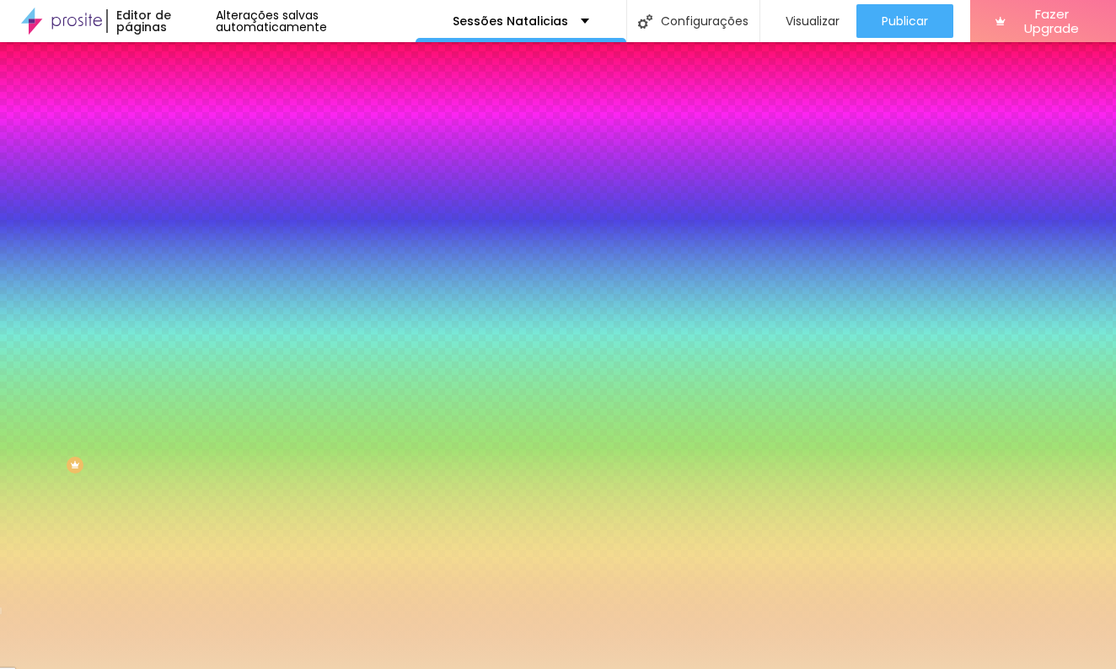
click at [141, 305] on div at bounding box center [558, 334] width 1116 height 669
type input "#F1E3AD"
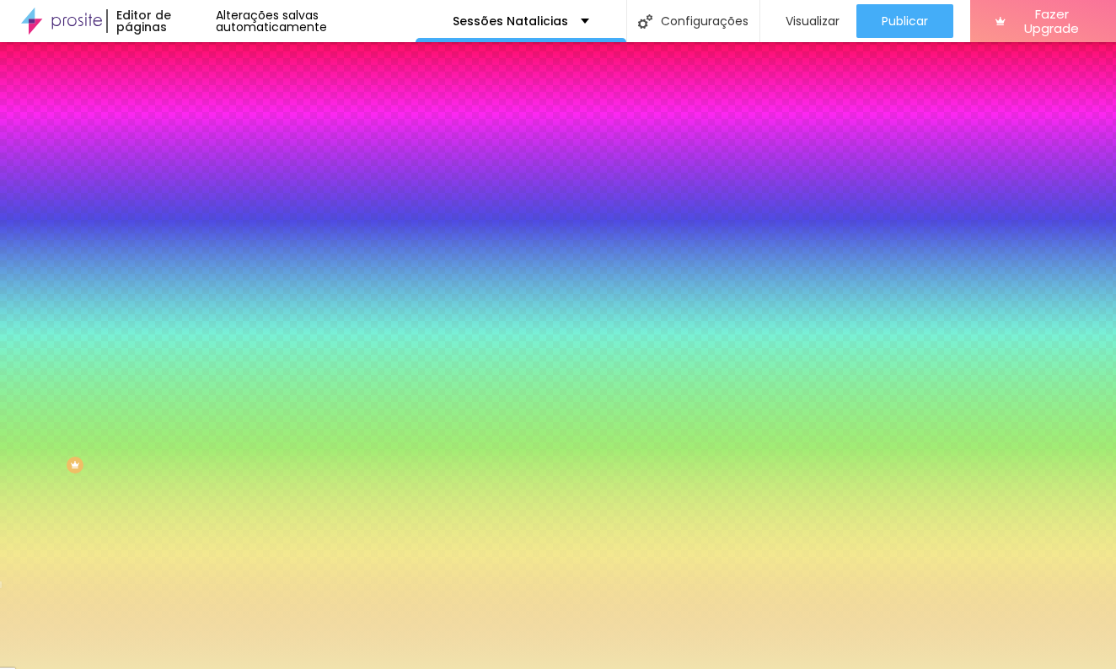
click at [142, 300] on div at bounding box center [558, 334] width 1116 height 669
drag, startPoint x: 137, startPoint y: 171, endPoint x: 186, endPoint y: 172, distance: 48.9
click at [194, 172] on div "Cor de fundo Voltar ao padrão #F1E3AD 0 Borda arredondada" at bounding box center [291, 274] width 194 height 285
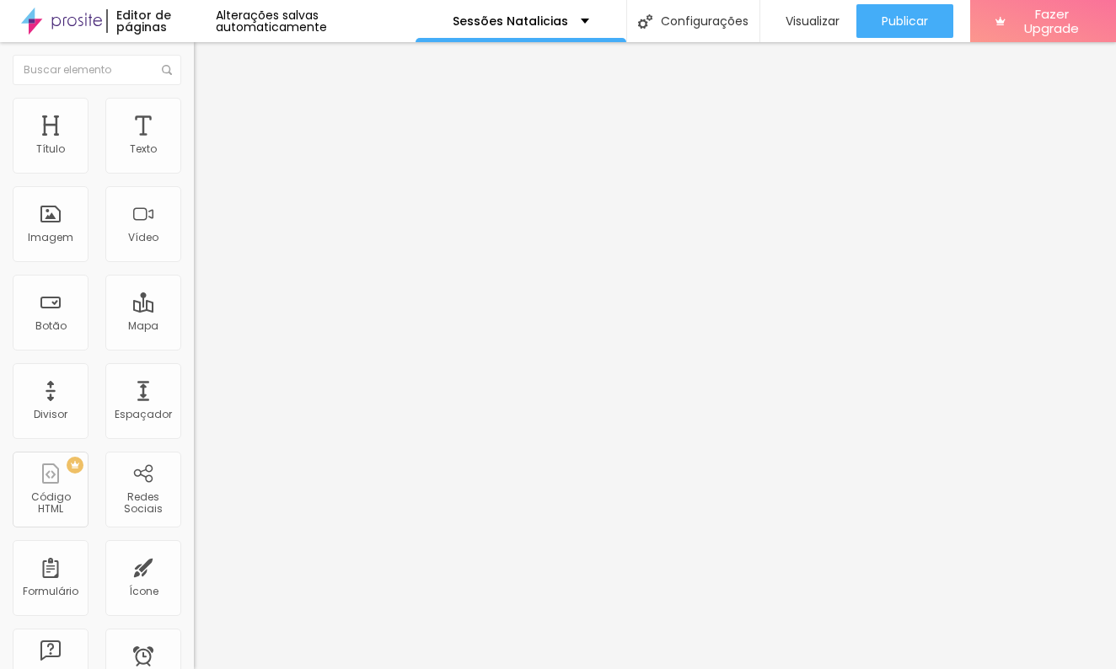
click at [194, 126] on ul "Conteúdo Estilo Avançado" at bounding box center [291, 106] width 194 height 51
click at [209, 116] on span "Estilo" at bounding box center [222, 109] width 26 height 14
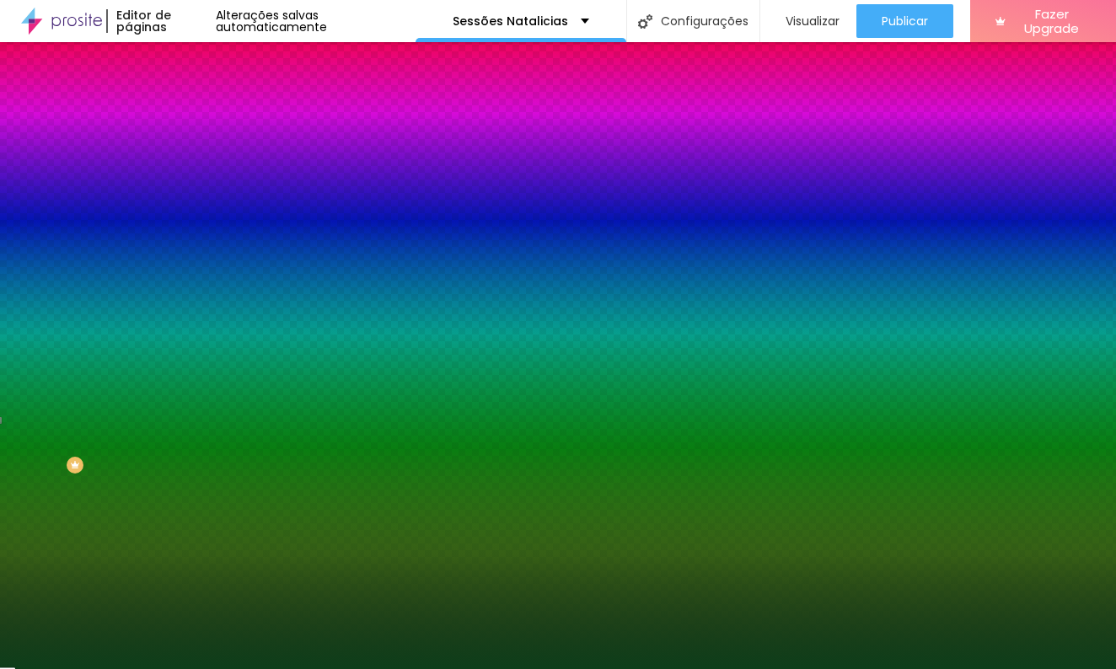
paste input "F1E3AD"
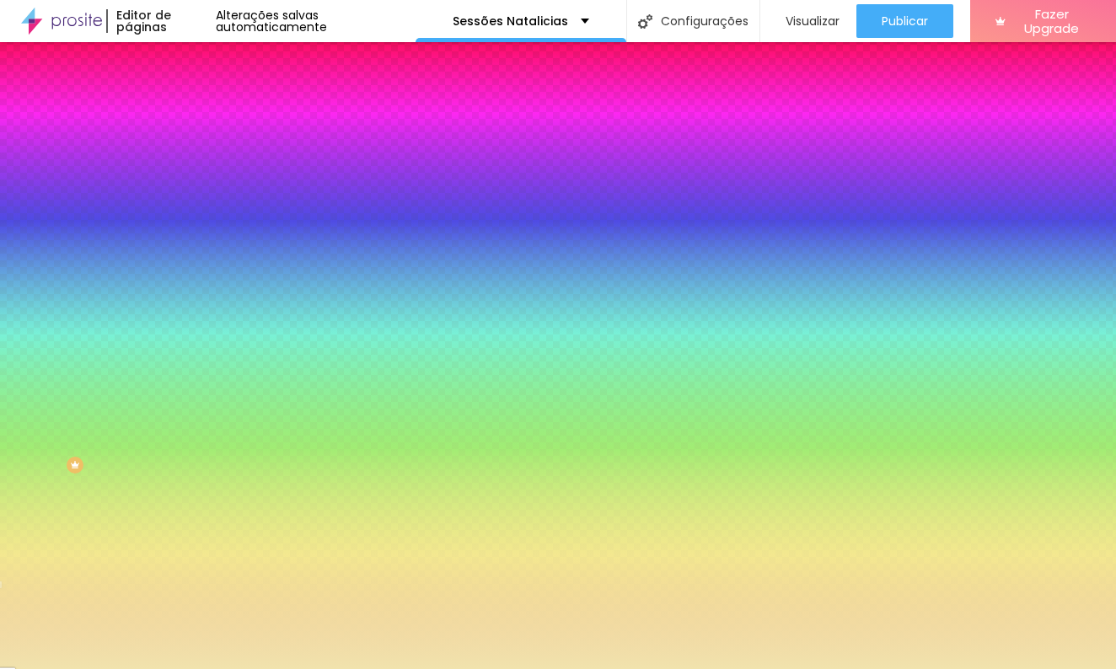
click at [194, 229] on div at bounding box center [291, 229] width 194 height 0
click at [194, 246] on div at bounding box center [291, 246] width 194 height 0
click at [194, 229] on div at bounding box center [291, 229] width 194 height 0
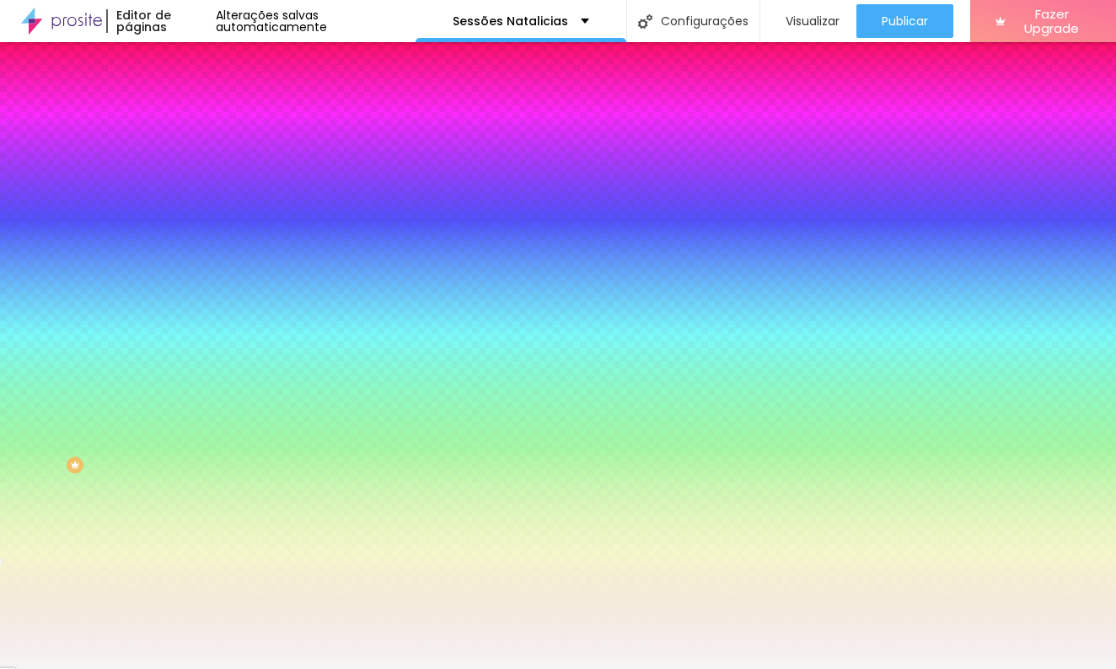
type input "#F5F5F5"
drag, startPoint x: 44, startPoint y: 331, endPoint x: 26, endPoint y: 332, distance: 17.7
click at [26, 332] on div at bounding box center [558, 334] width 1116 height 669
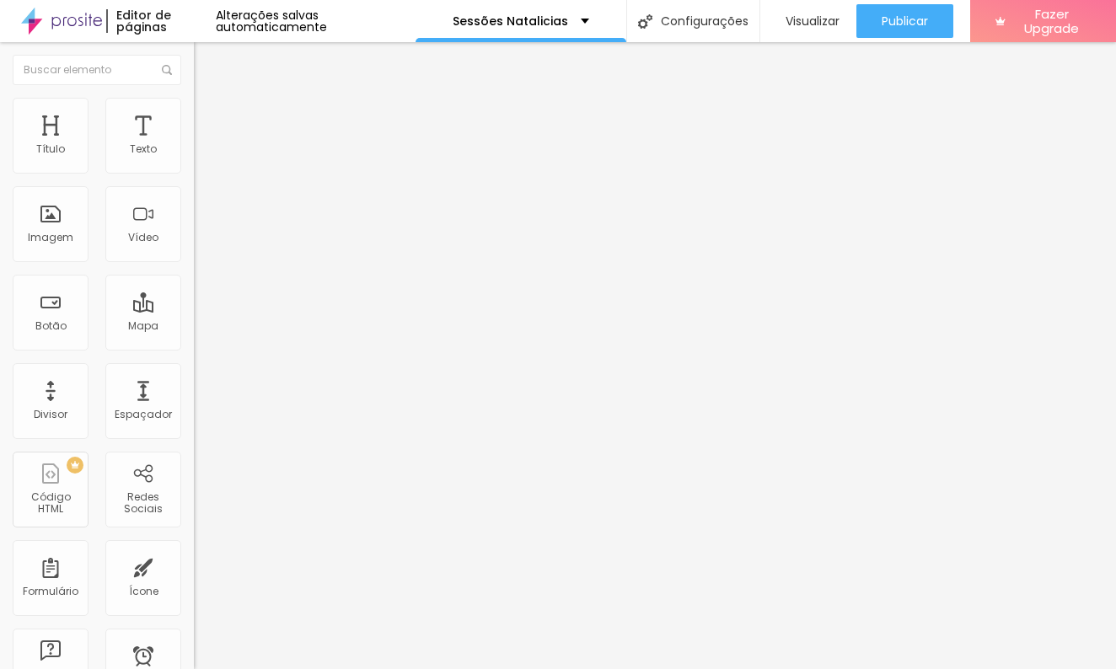
click at [194, 110] on li "Estilo" at bounding box center [291, 106] width 194 height 17
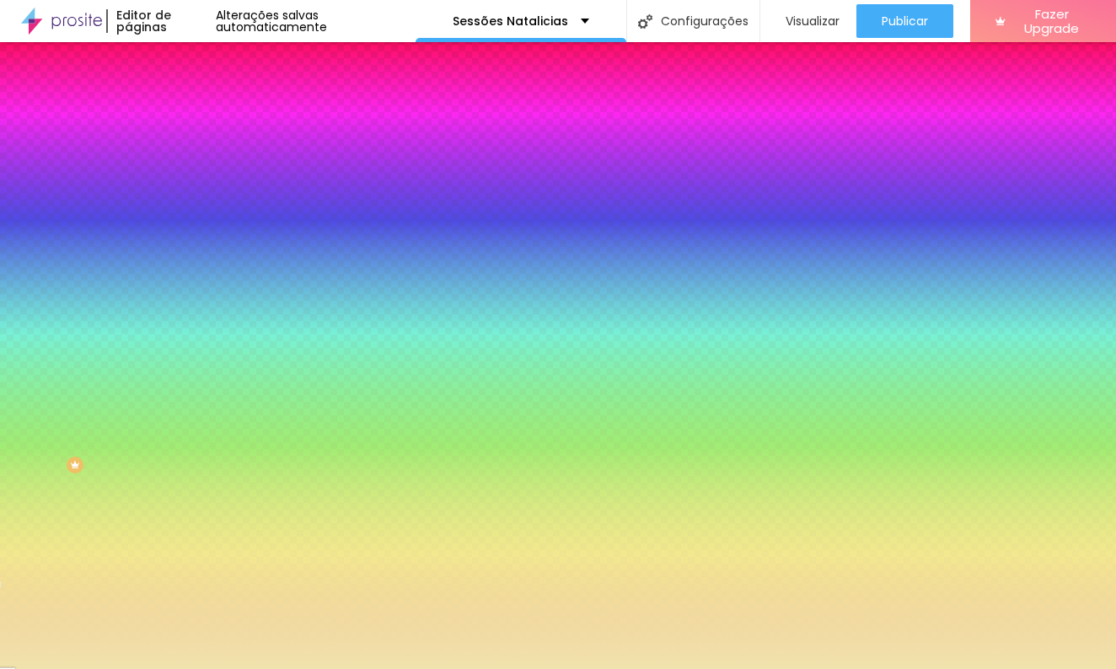
click at [194, 161] on div at bounding box center [291, 161] width 194 height 0
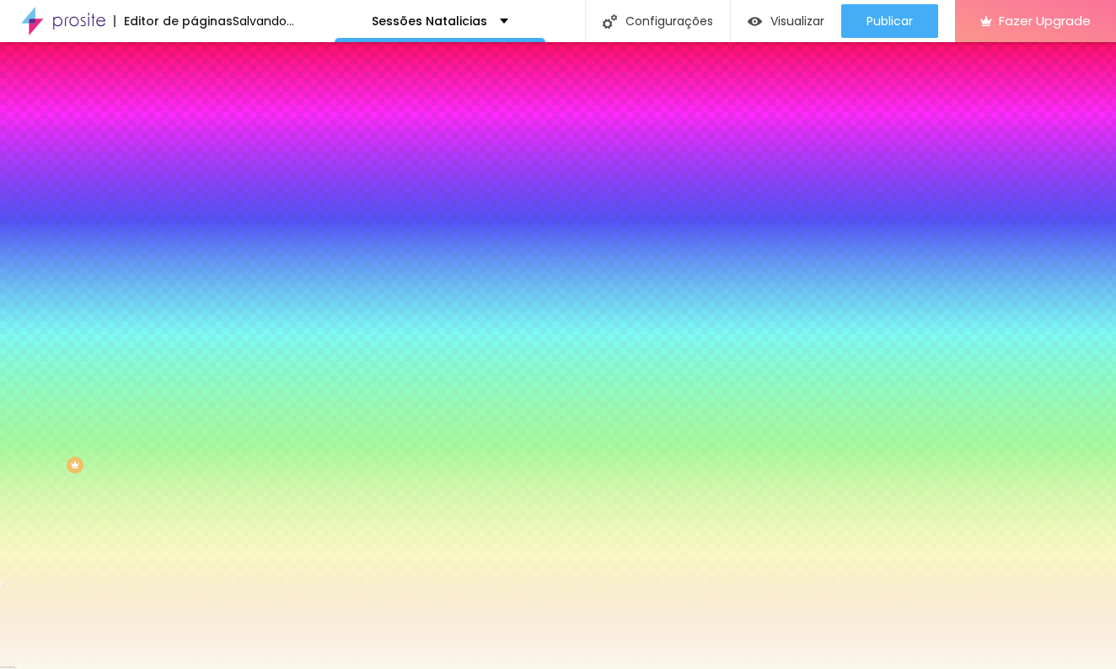
type input "#F8F7F4"
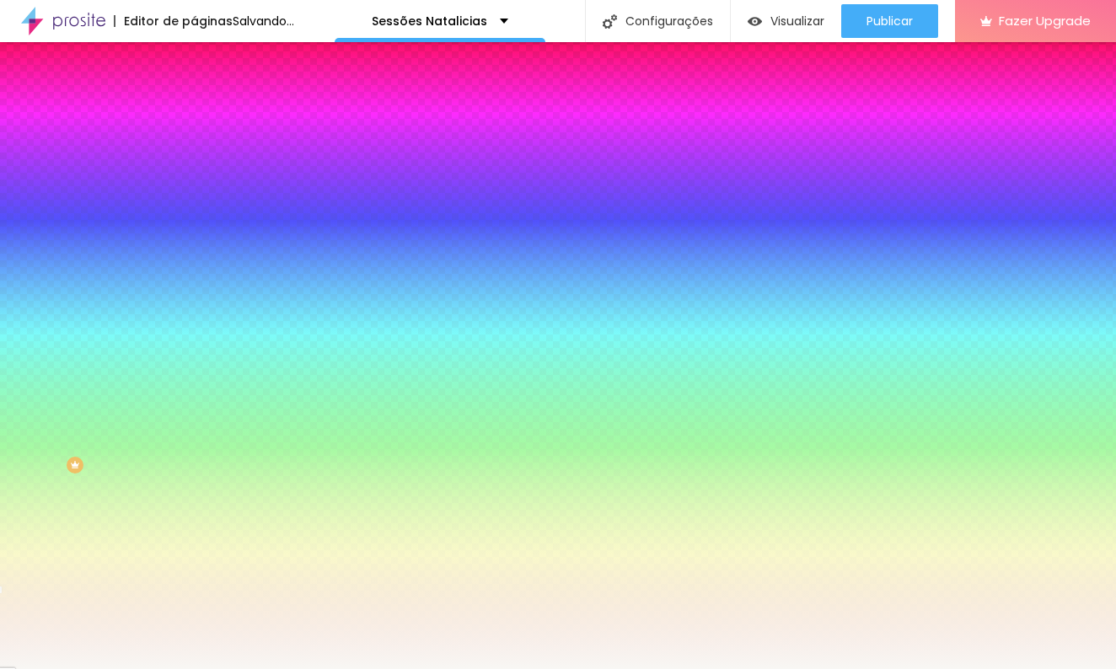
drag, startPoint x: 49, startPoint y: 195, endPoint x: 28, endPoint y: 194, distance: 21.1
click at [28, 194] on div at bounding box center [558, 334] width 1116 height 669
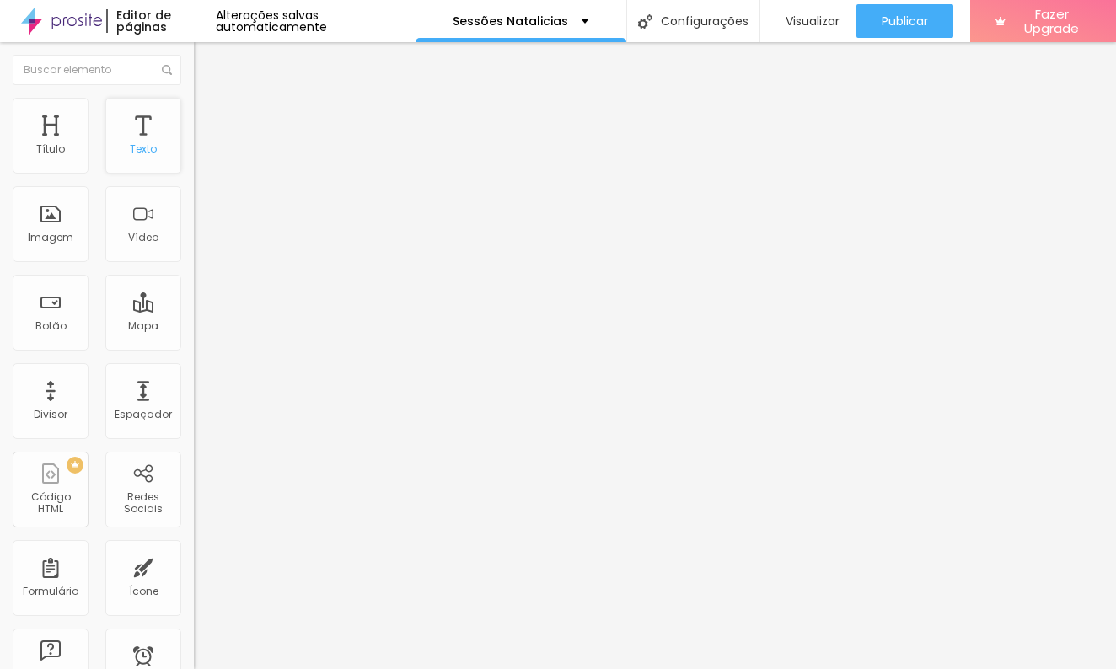
click at [142, 142] on div "Texto" at bounding box center [143, 136] width 76 height 76
click at [194, 153] on img at bounding box center [200, 148] width 12 height 12
click at [207, 67] on img "button" at bounding box center [213, 61] width 13 height 13
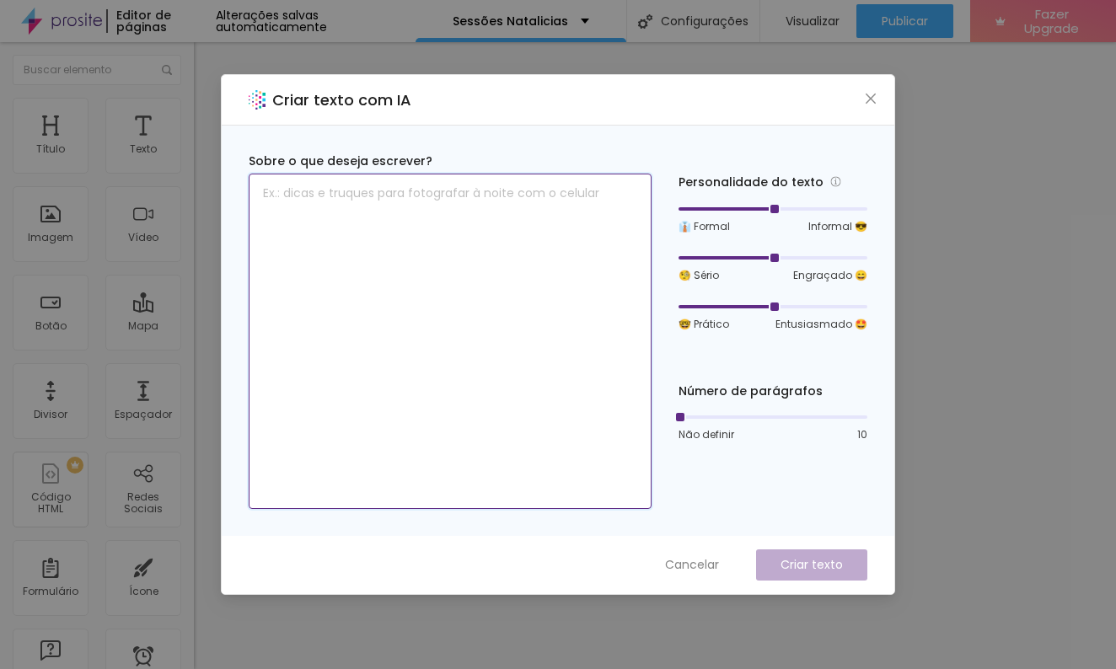
click at [345, 209] on textarea at bounding box center [450, 342] width 403 height 336
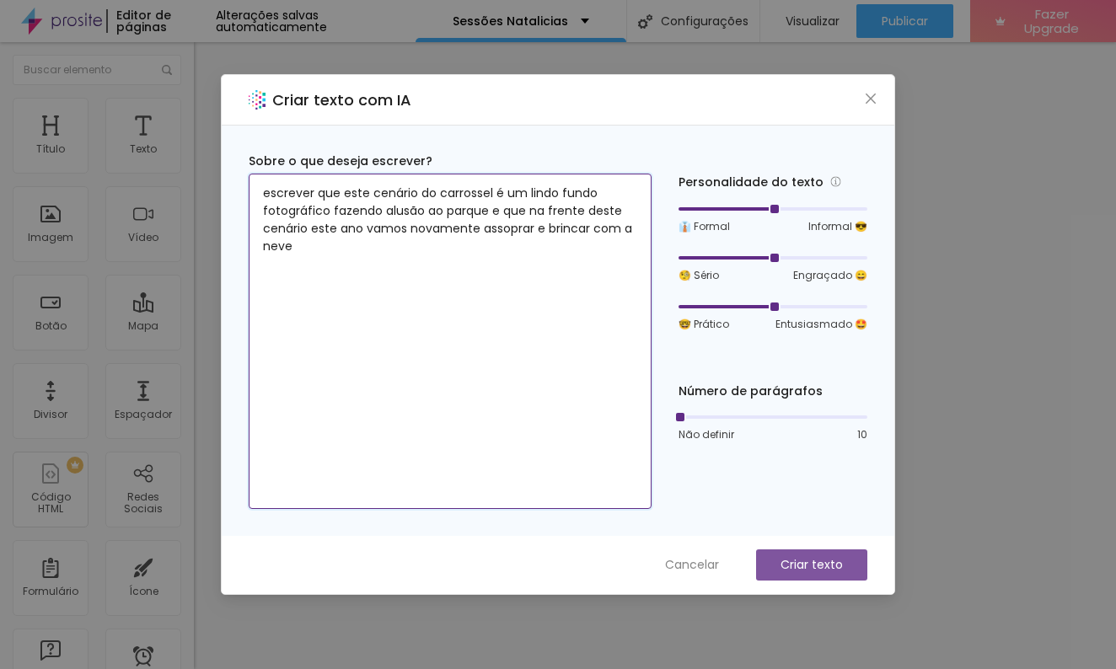
type textarea "escrever que este cenário do carrossel é um lindo fundo fotográfico fazendo alu…"
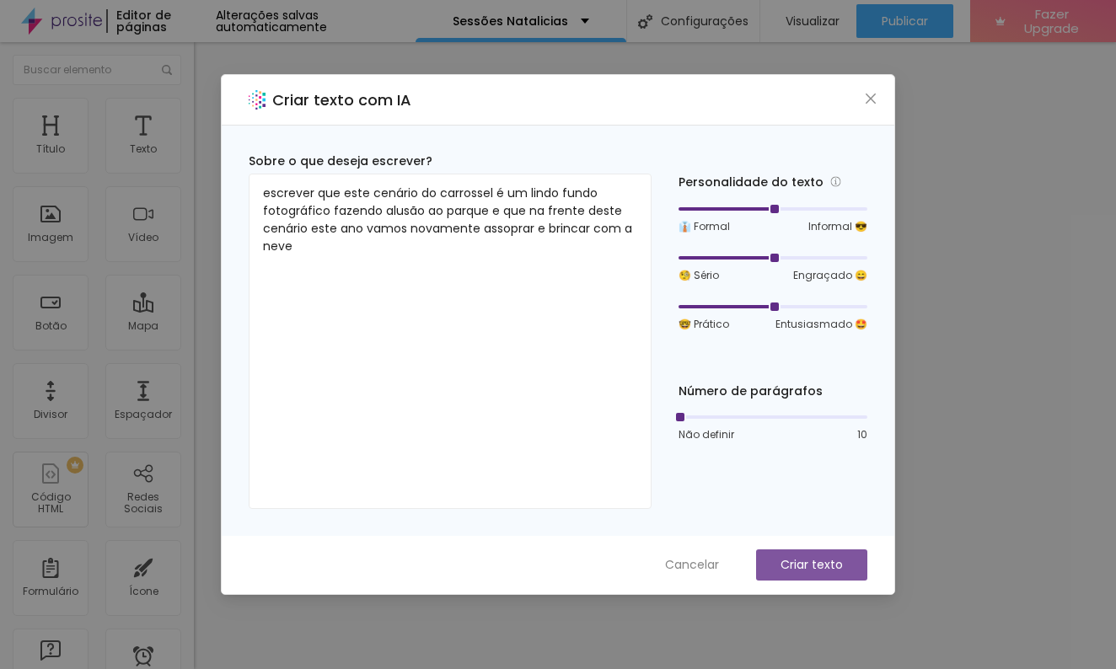
click at [820, 571] on p "Criar texto" at bounding box center [812, 565] width 62 height 18
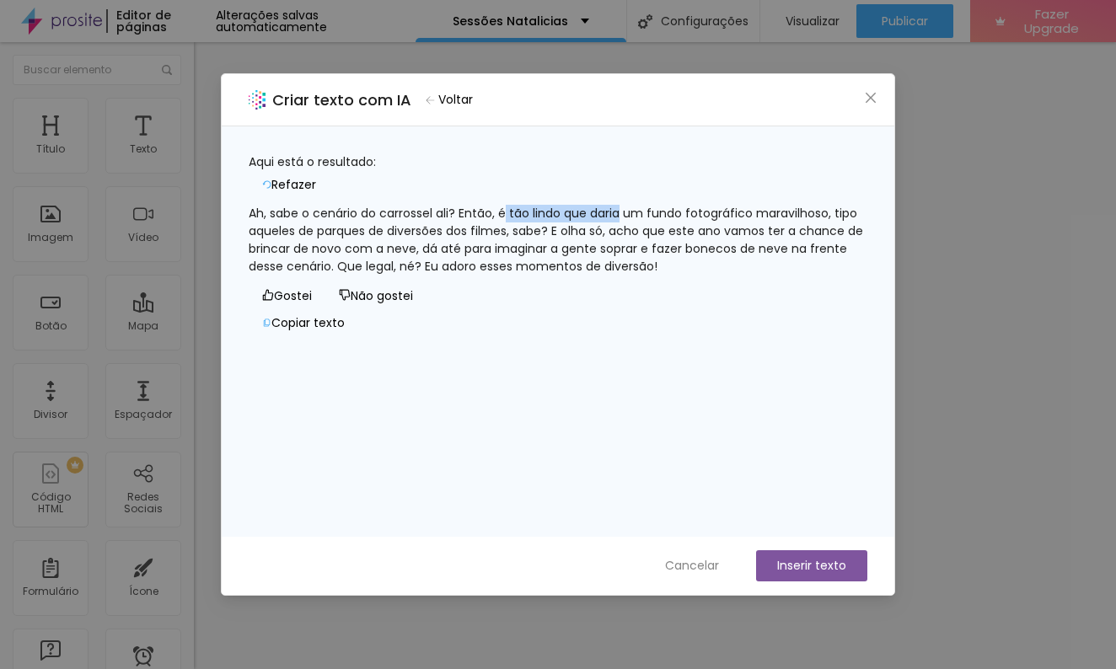
drag, startPoint x: 537, startPoint y: 204, endPoint x: 642, endPoint y: 205, distance: 105.4
click at [642, 205] on div "Ah, sabe o cenário do carrossel ali? Então, é tão lindo que daria um fundo foto…" at bounding box center [558, 240] width 619 height 71
click at [681, 276] on div "Ah, sabe o cenário do carrossel ali? Então, é tão lindo que daria um fundo foto…" at bounding box center [558, 240] width 619 height 71
click at [271, 326] on icon "button" at bounding box center [267, 323] width 7 height 8
click at [811, 569] on button "Inserir texto" at bounding box center [811, 566] width 111 height 31
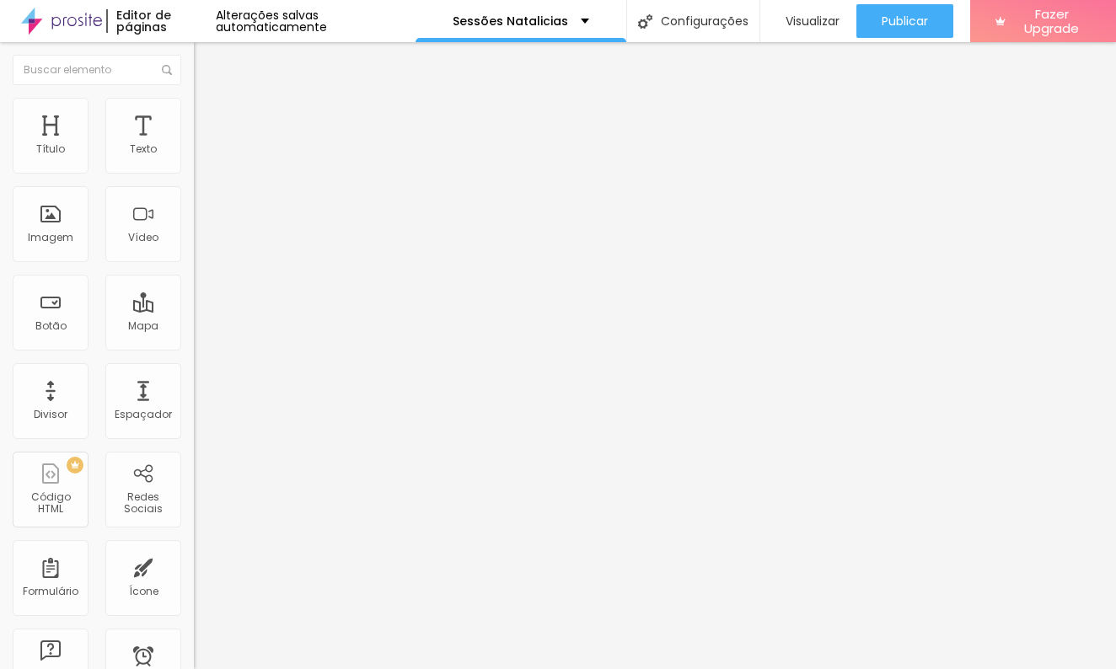
click at [207, 59] on img "button" at bounding box center [213, 61] width 13 height 13
click at [194, 145] on span "Adicionar imagem" at bounding box center [248, 138] width 109 height 14
click at [194, 111] on li "Estilo" at bounding box center [291, 106] width 194 height 17
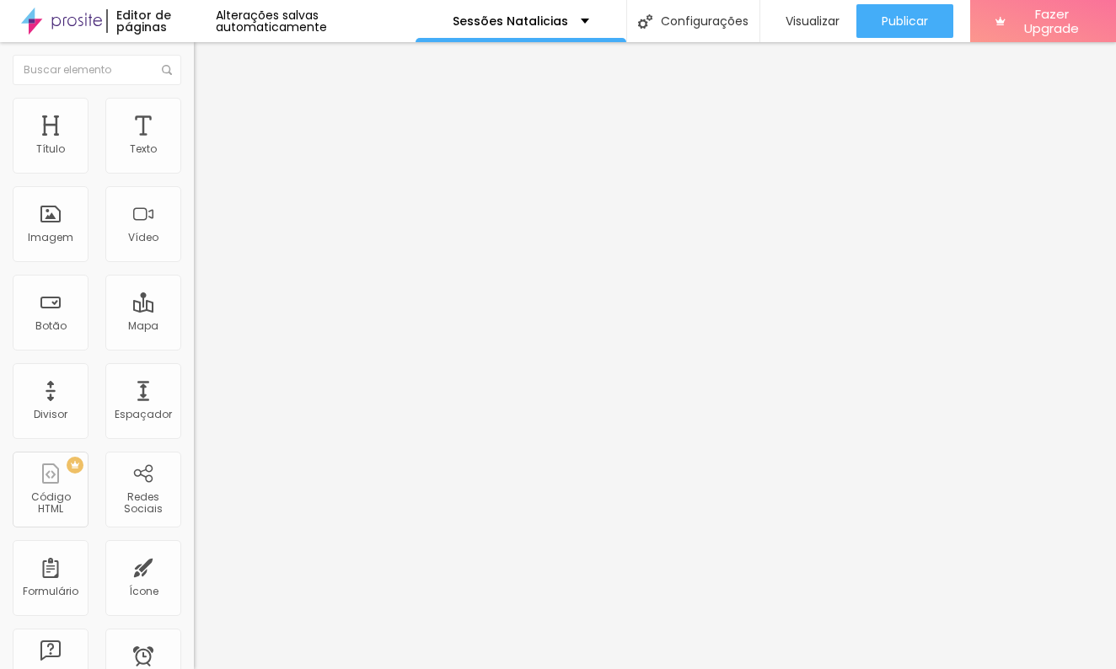
click at [194, 96] on img at bounding box center [201, 88] width 15 height 15
click at [207, 65] on img "button" at bounding box center [213, 61] width 13 height 13
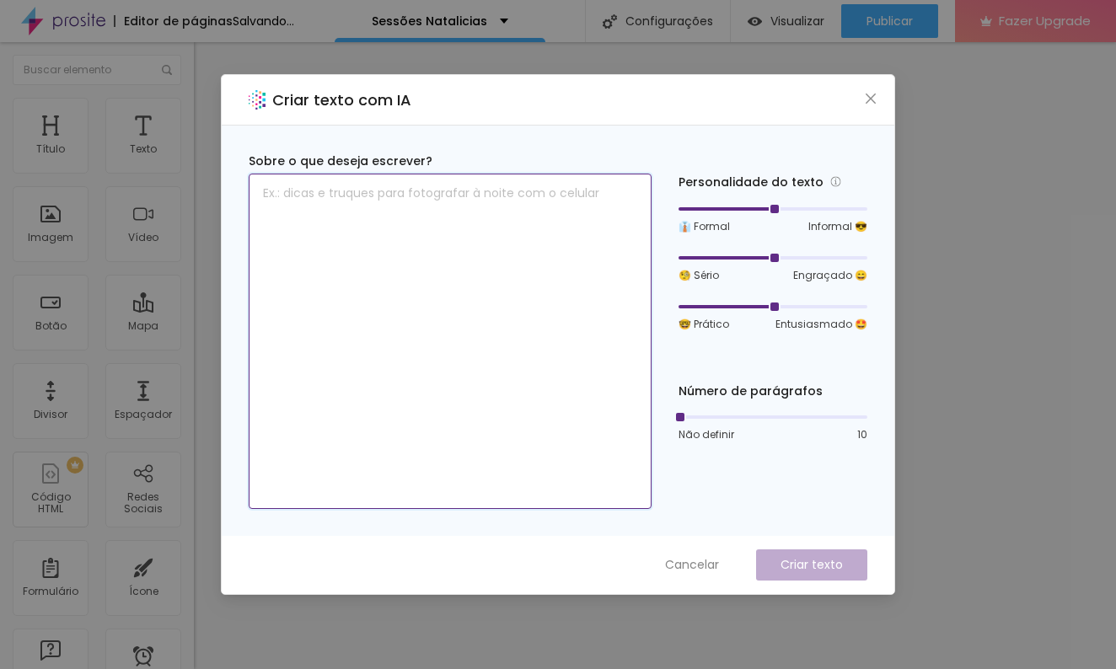
click at [481, 221] on textarea at bounding box center [450, 342] width 403 height 336
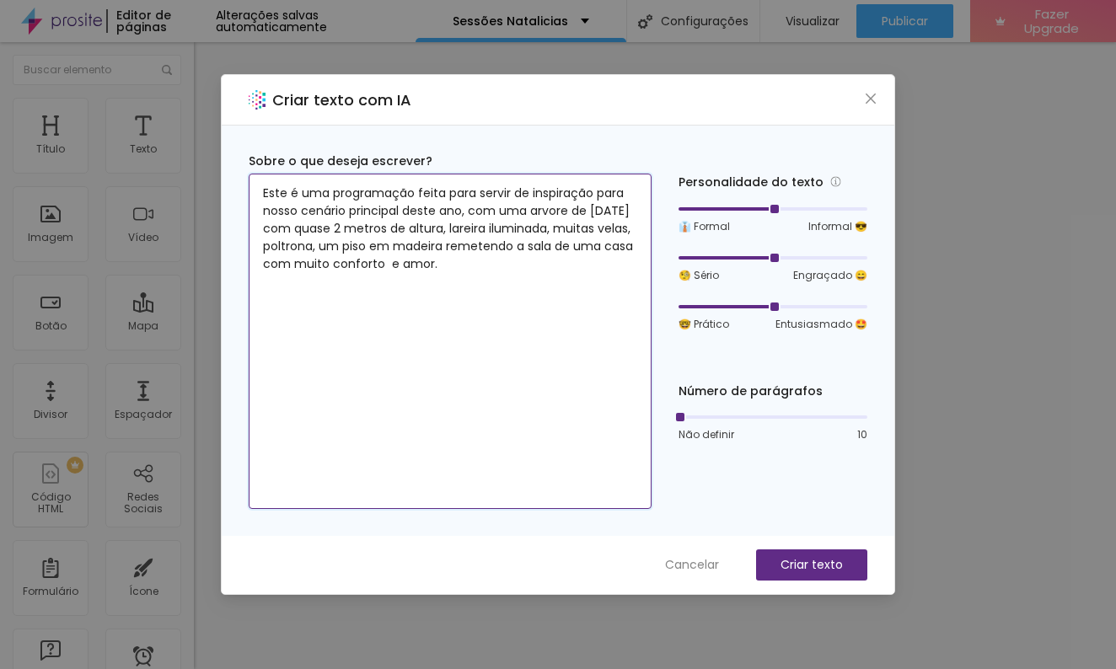
click at [285, 194] on textarea "Este é uma programação feita para servir de inspiração para nosso cenário princ…" at bounding box center [450, 342] width 403 height 336
drag, startPoint x: 388, startPoint y: 194, endPoint x: 618, endPoint y: 196, distance: 230.2
click at [618, 196] on textarea "Estassao fotos feitas é uma programação feita para servir de inspiração para no…" at bounding box center [450, 342] width 403 height 336
type textarea "Estassao fotos feitas em um programa inspiração para nosso cenário principal de…"
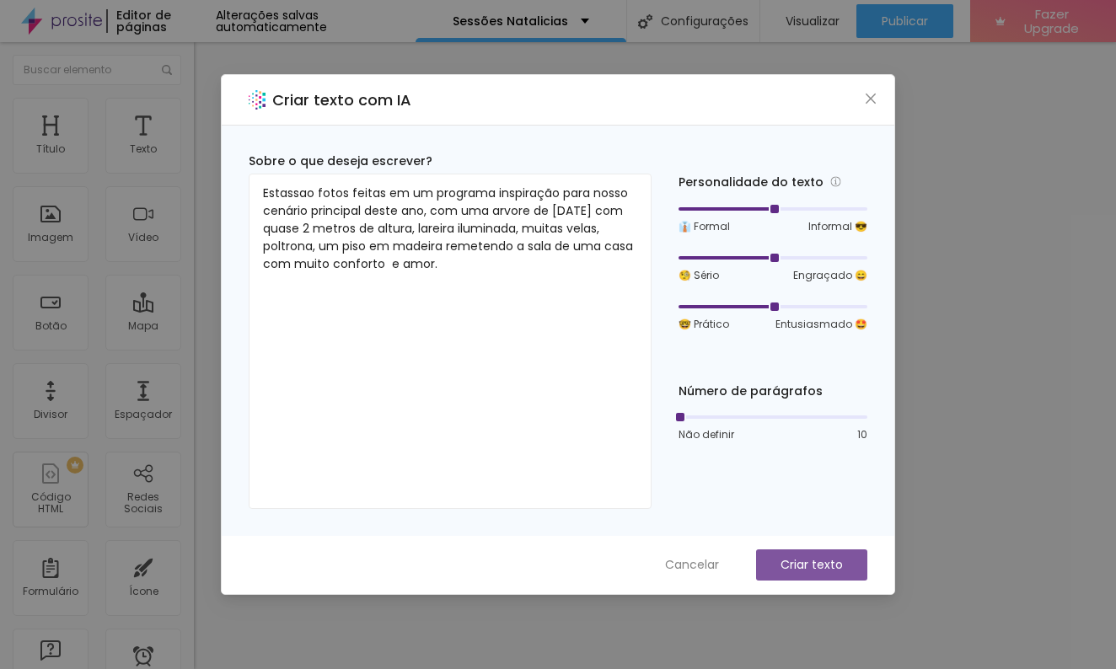
click at [798, 560] on p "Criar texto" at bounding box center [812, 565] width 62 height 18
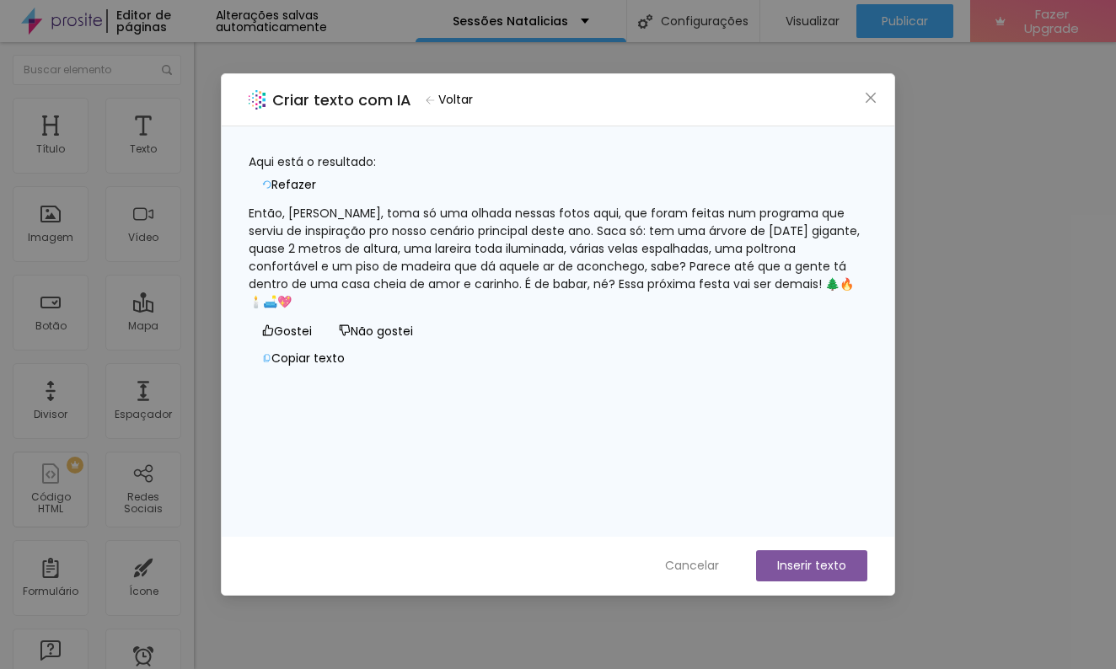
scroll to position [1, 1]
drag, startPoint x: 583, startPoint y: 224, endPoint x: 629, endPoint y: 236, distance: 47.0
click at [629, 224] on div "Então, galera, toma só uma olhada nessas fotos aqui, que foram feitas num progr…" at bounding box center [558, 258] width 619 height 106
drag, startPoint x: 631, startPoint y: 291, endPoint x: 707, endPoint y: 362, distance: 103.8
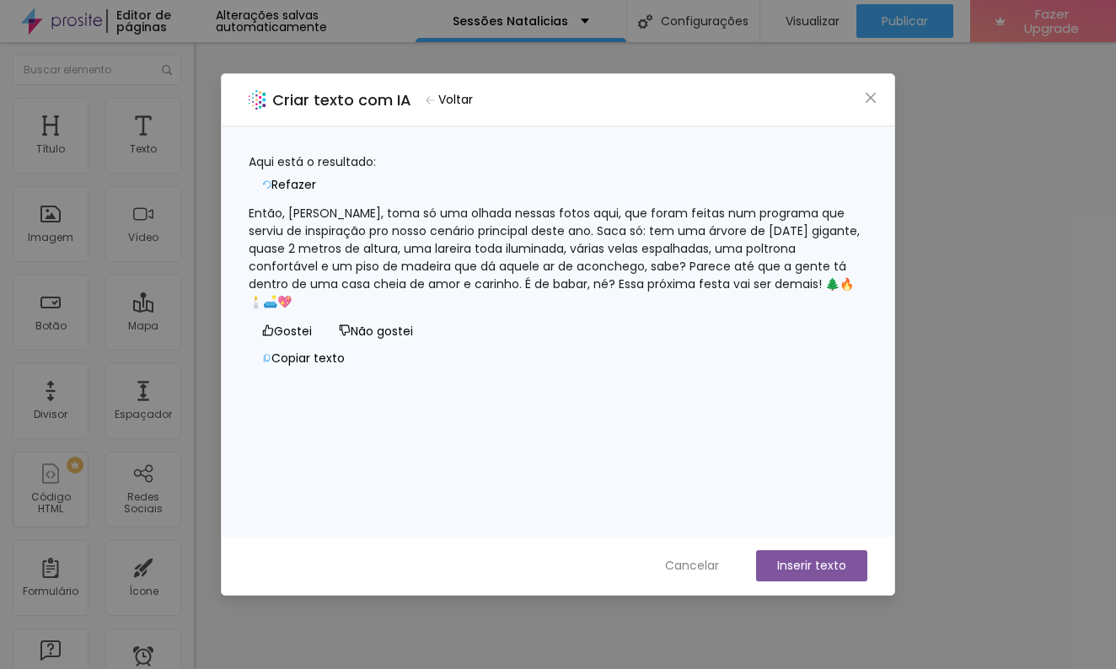
click at [633, 294] on div "Então, galera, toma só uma olhada nessas fotos aqui, que foram feitas num progr…" at bounding box center [558, 258] width 619 height 106
click at [358, 372] on button "Copiar texto" at bounding box center [304, 358] width 110 height 27
drag, startPoint x: 799, startPoint y: 566, endPoint x: 809, endPoint y: 550, distance: 18.5
click at [799, 566] on button "Inserir texto" at bounding box center [811, 566] width 111 height 31
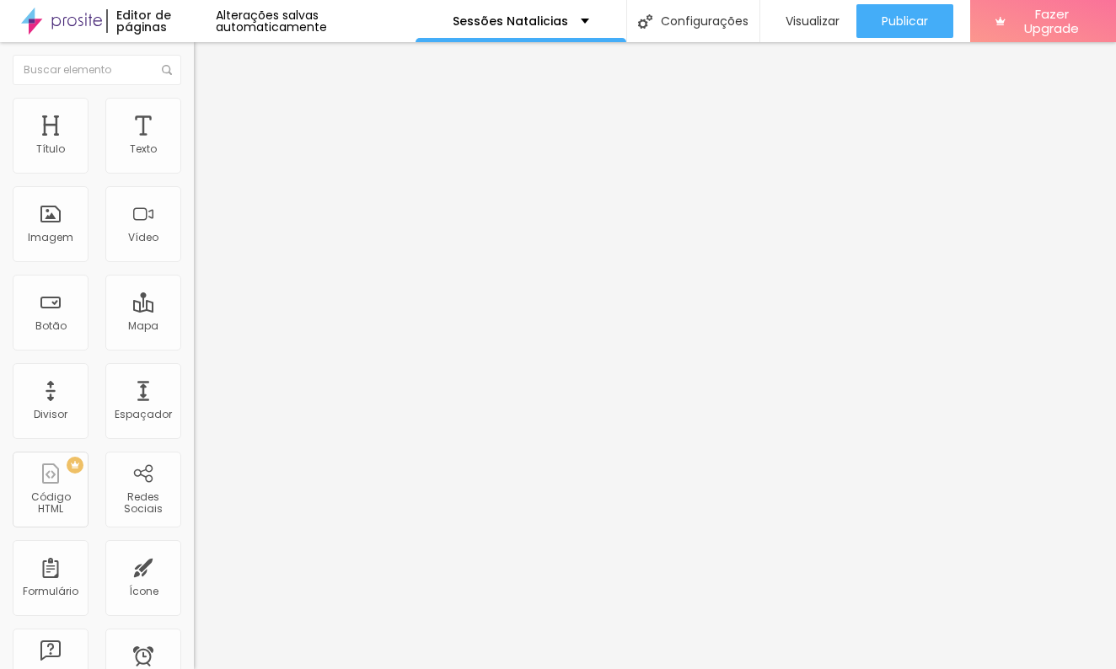
click at [194, 145] on span "Adicionar imagem" at bounding box center [248, 138] width 109 height 14
drag, startPoint x: 126, startPoint y: 232, endPoint x: 158, endPoint y: 256, distance: 39.6
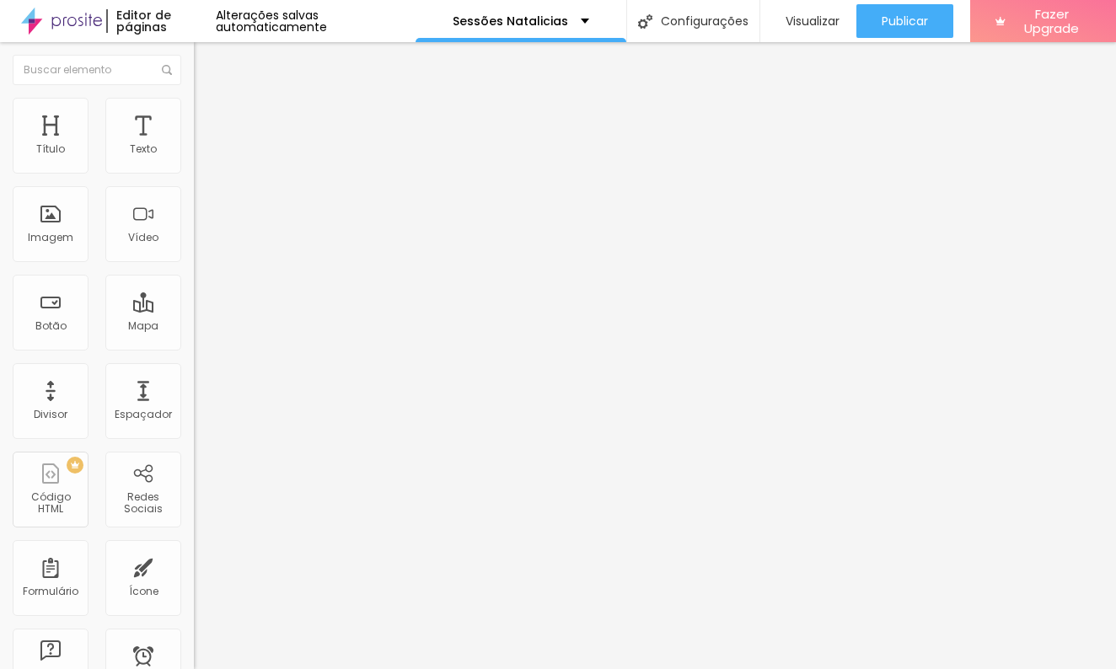
click at [201, 157] on icon "button" at bounding box center [206, 152] width 10 height 10
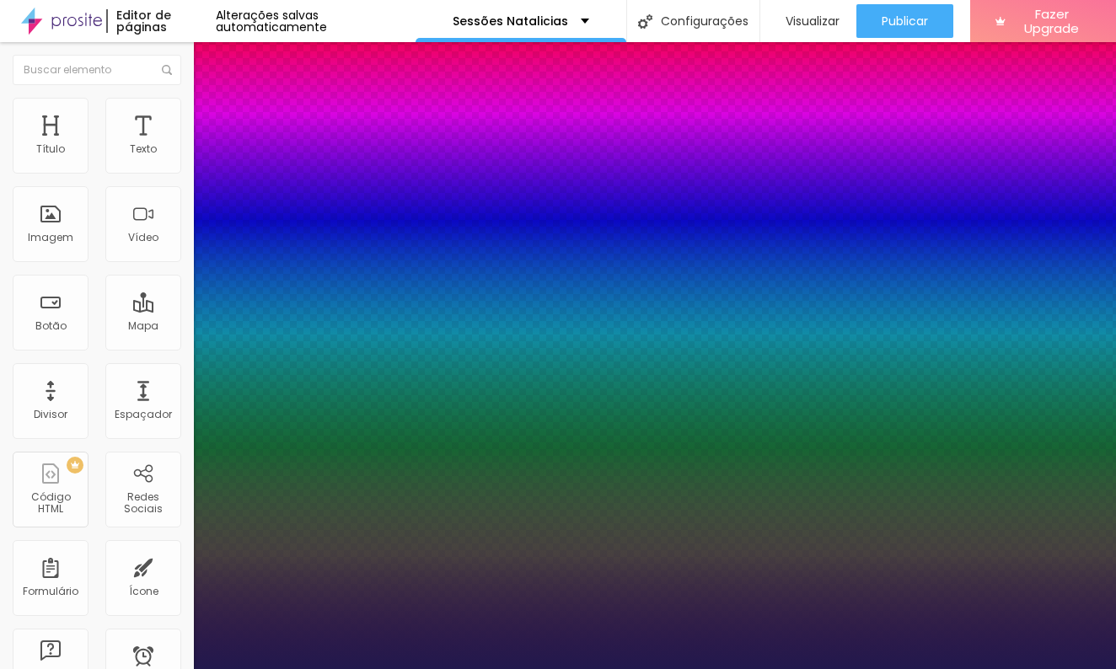
type input "1"
type input "#231A52"
type input "1"
type input "#231A4E"
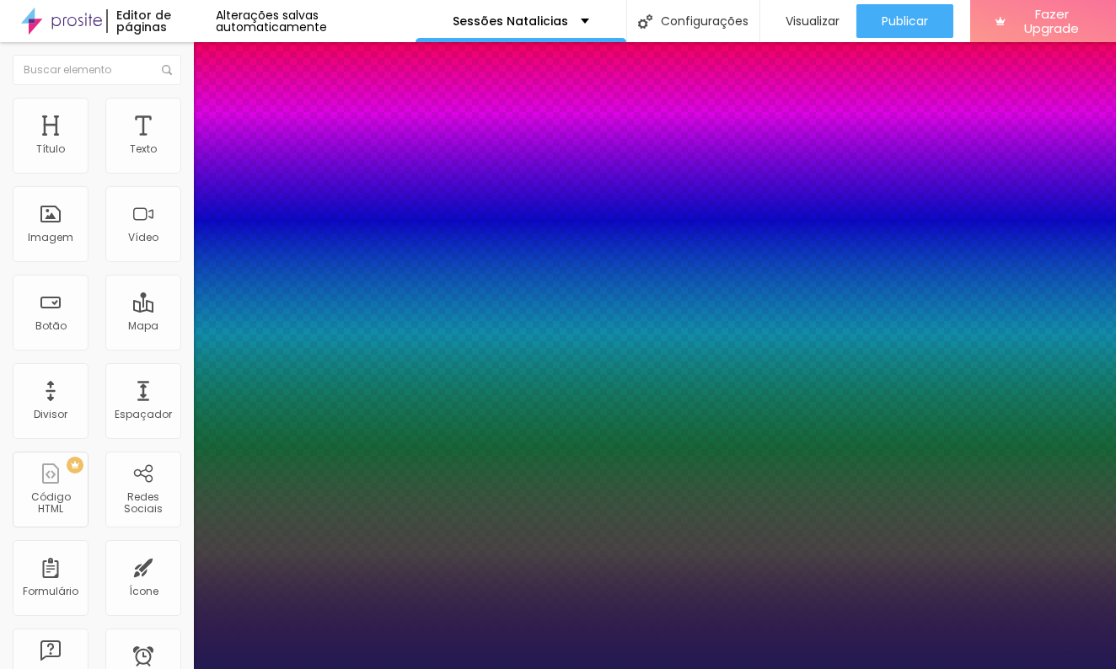
type input "1"
type input "#241C49"
type input "1"
type input "#231D41"
type input "1"
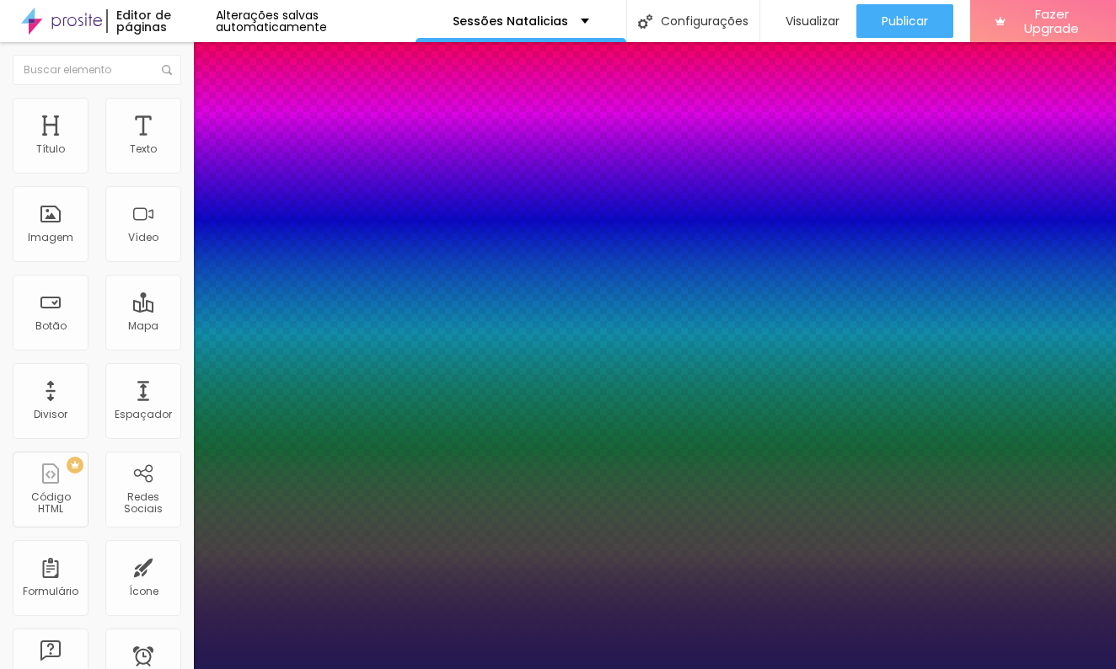
type input "#211D36"
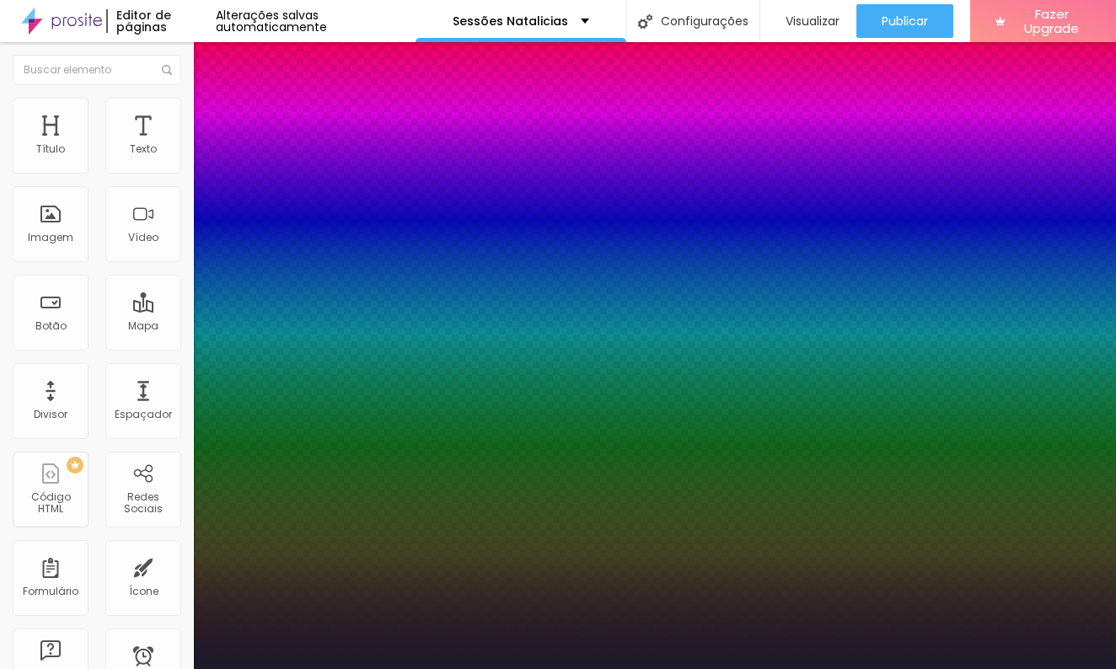
type input "1"
type input "#1C1A2A"
type input "1"
type input "#181622"
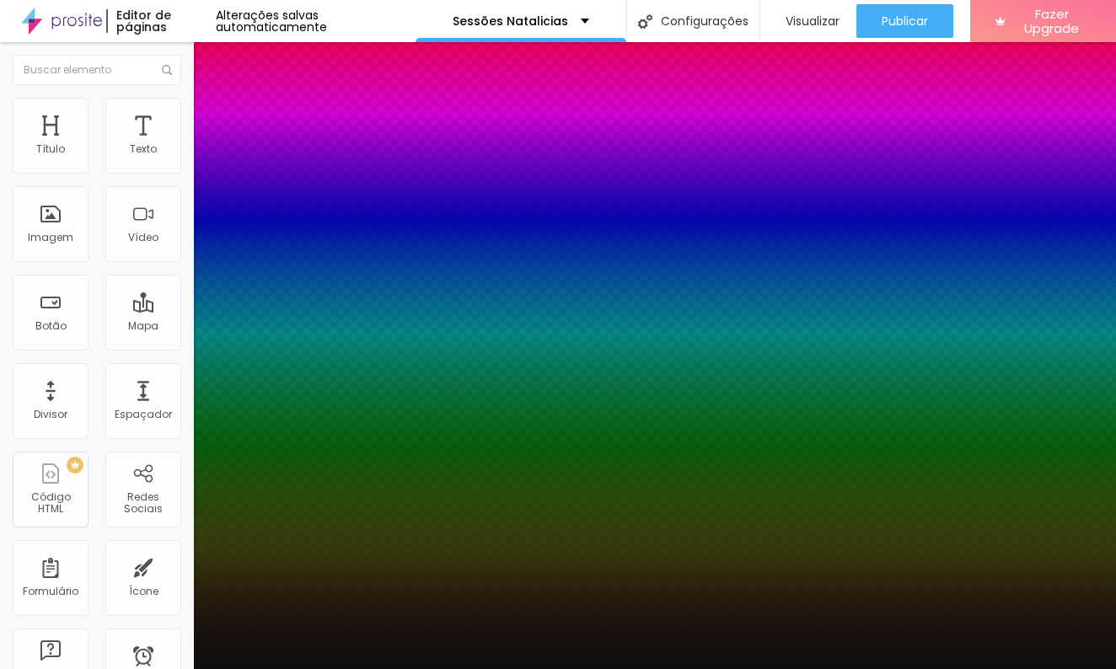
drag, startPoint x: 309, startPoint y: 546, endPoint x: 241, endPoint y: 579, distance: 75.8
click at [242, 579] on div at bounding box center [558, 334] width 1116 height 669
drag, startPoint x: 344, startPoint y: 439, endPoint x: 390, endPoint y: 439, distance: 45.5
click at [583, 669] on div at bounding box center [558, 669] width 1116 height 0
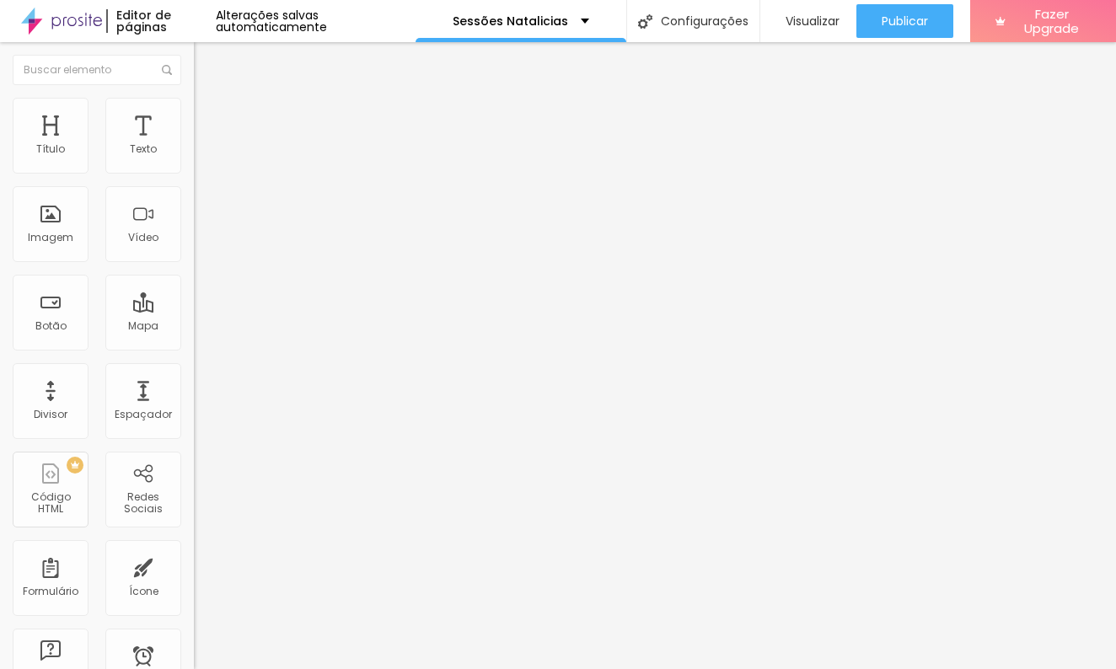
click at [194, 162] on button "button" at bounding box center [206, 153] width 24 height 18
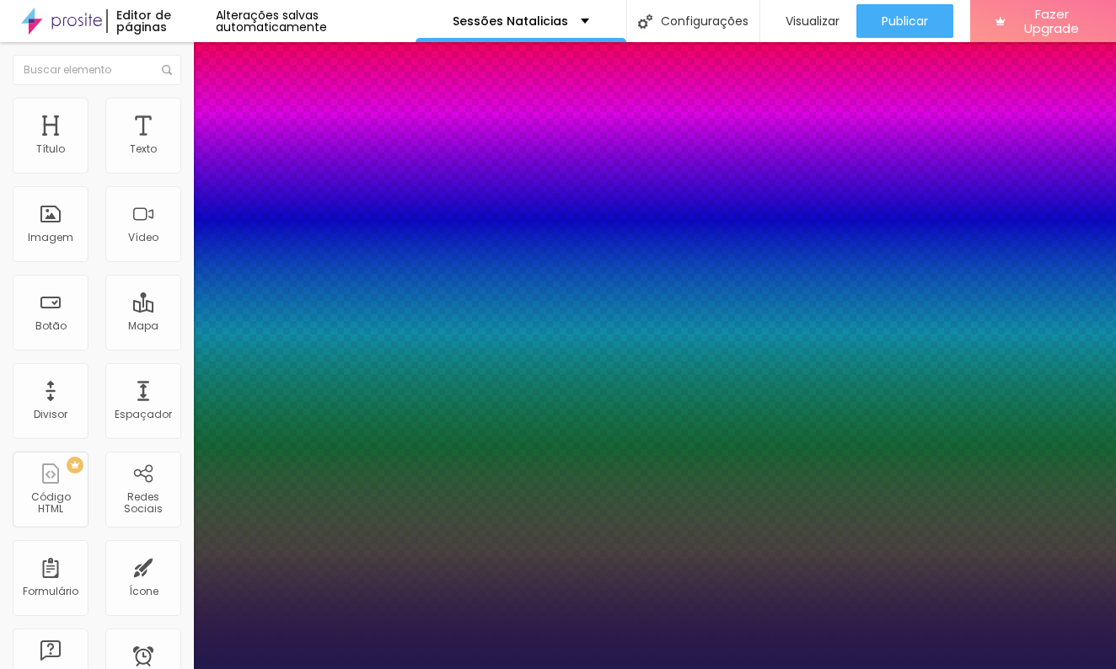
drag, startPoint x: 342, startPoint y: 440, endPoint x: 399, endPoint y: 439, distance: 56.5
paste input "E0E0F"
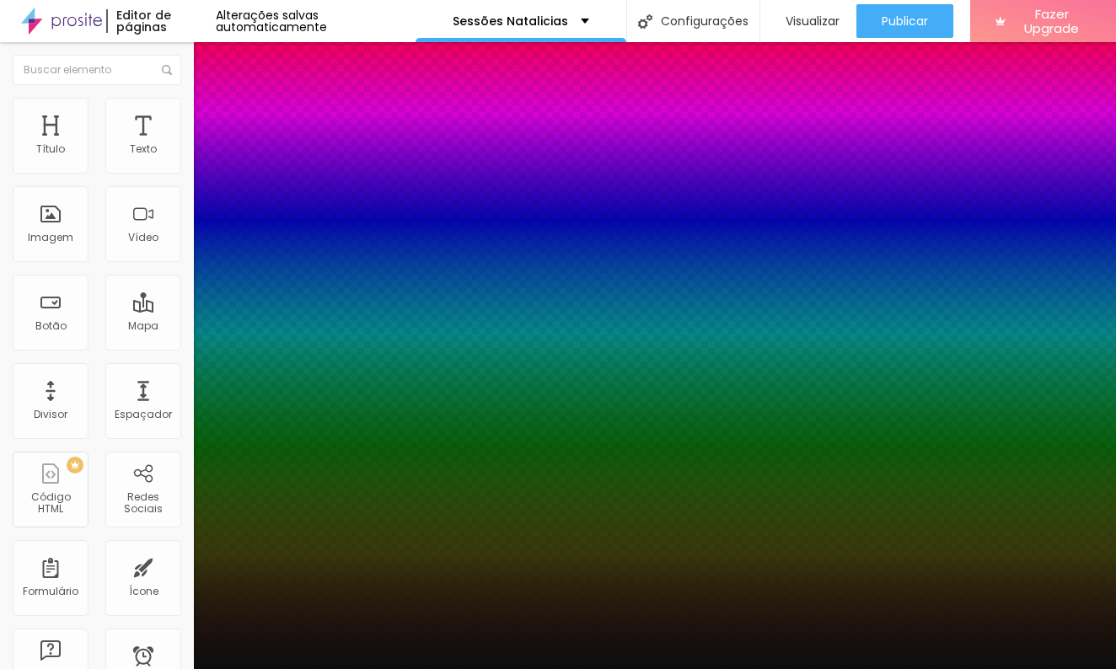
click at [647, 669] on div at bounding box center [558, 669] width 1116 height 0
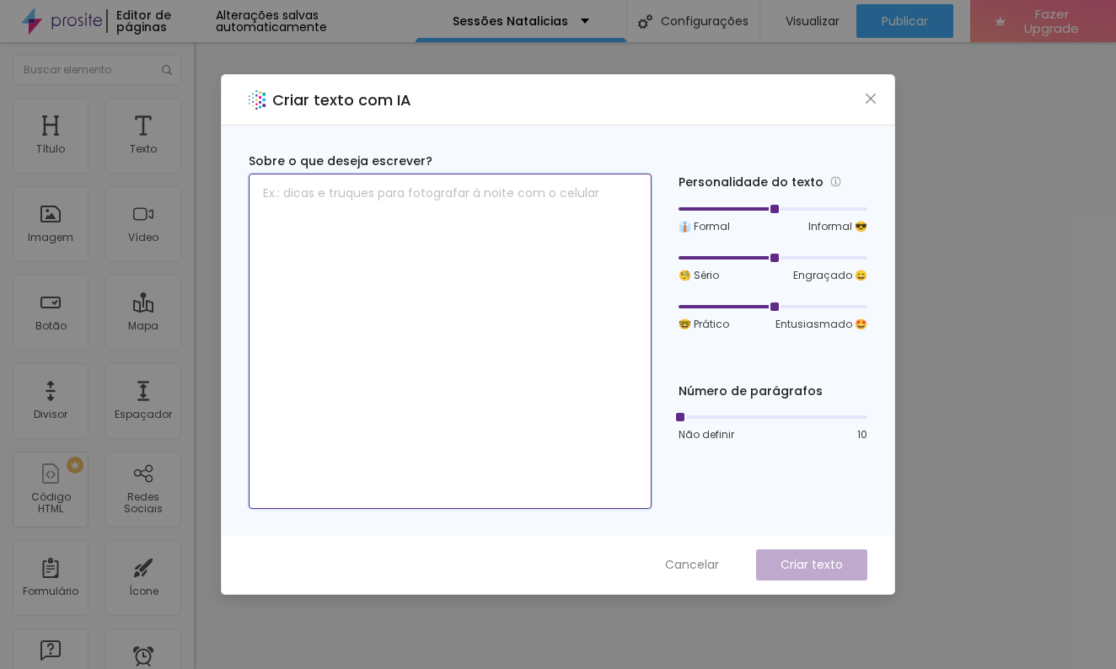
click at [460, 197] on textarea at bounding box center [450, 342] width 403 height 336
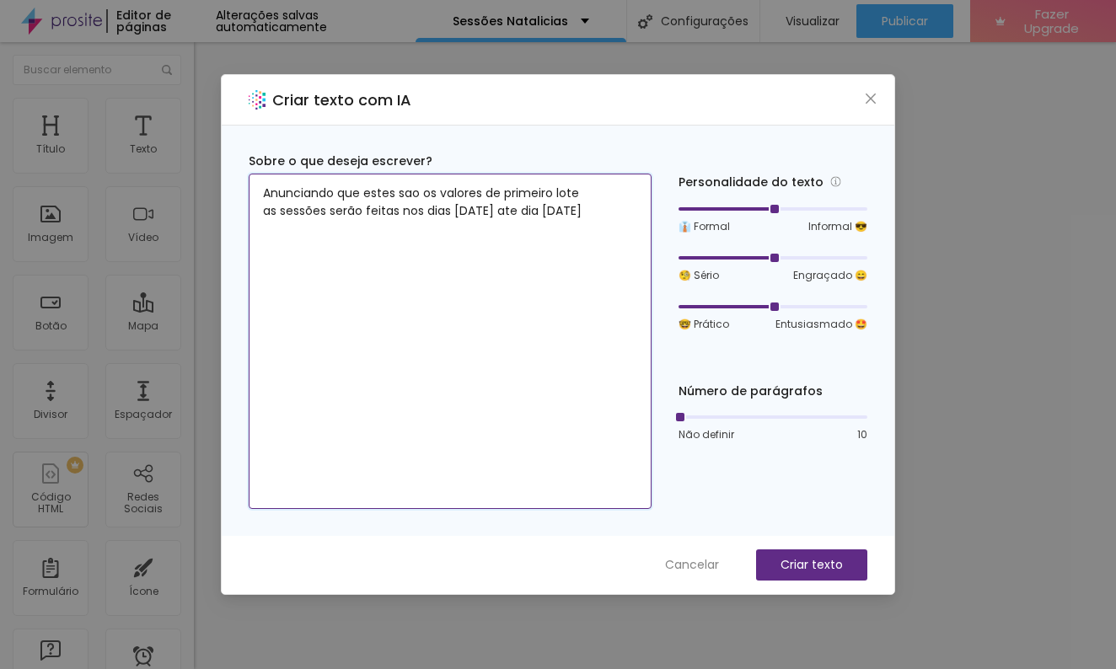
drag, startPoint x: 596, startPoint y: 212, endPoint x: 614, endPoint y: 218, distance: 18.4
click at [600, 213] on textarea "Anunciando que estes sao os valores de primeiro lote as sessões serão feitas no…" at bounding box center [450, 342] width 403 height 336
click at [340, 234] on textarea "Anunciando que estes sao os valores de primeiro lote as sessões serão feitas no…" at bounding box center [450, 342] width 403 height 336
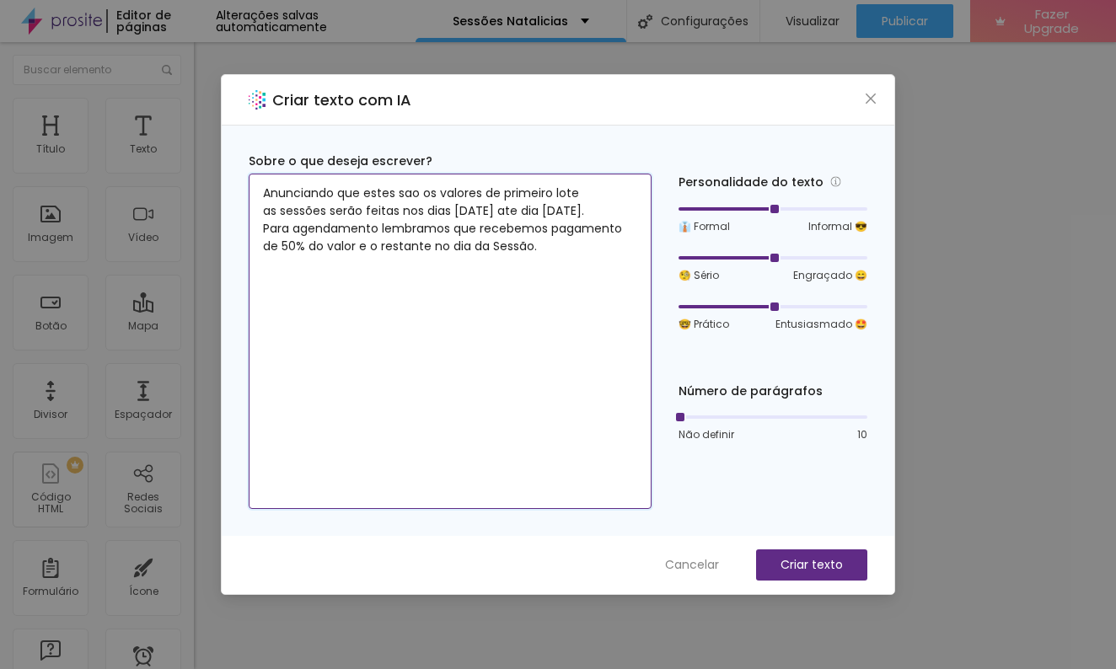
click at [411, 197] on textarea "Anunciando que estes sao os valores de primeiro lote as sessões serão feitas no…" at bounding box center [450, 342] width 403 height 336
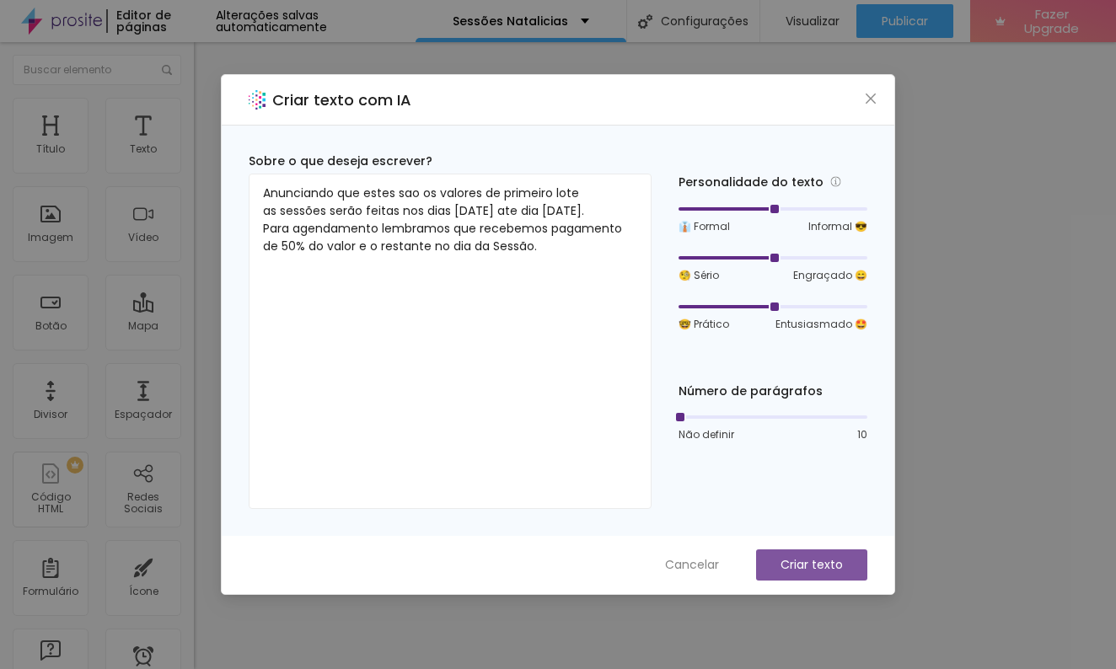
click at [798, 561] on p "Criar texto" at bounding box center [812, 565] width 62 height 18
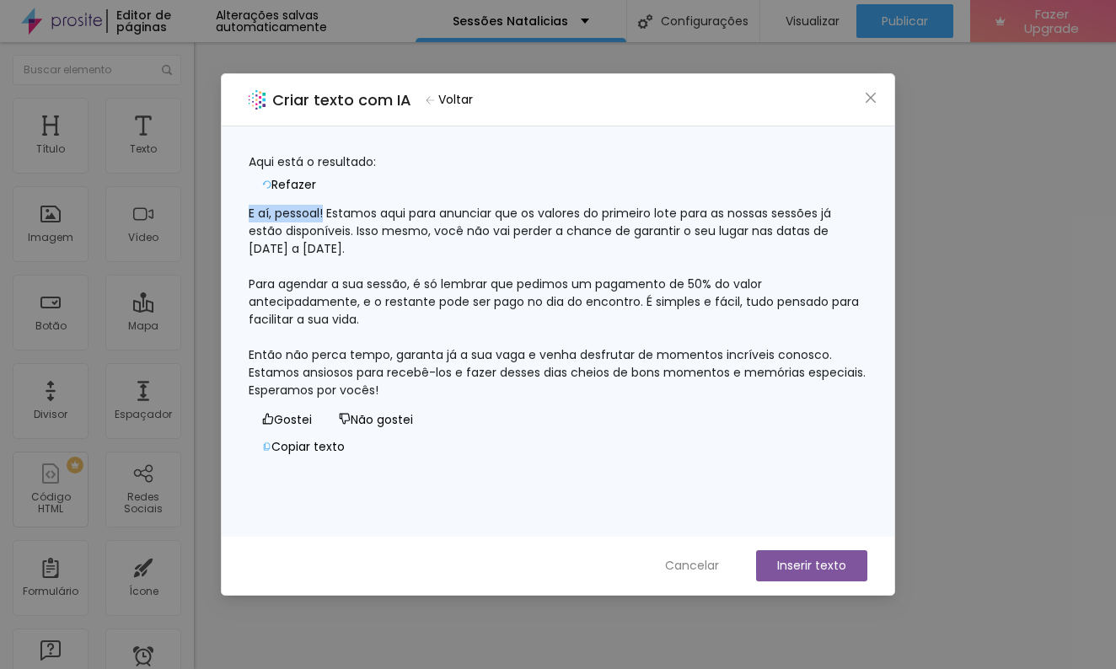
drag, startPoint x: 341, startPoint y: 207, endPoint x: 255, endPoint y: 206, distance: 86.0
click at [255, 206] on div "E aí, pessoal! Estamos aqui para anunciar que os valores do primeiro lote para …" at bounding box center [558, 302] width 619 height 195
click at [261, 206] on div "E aí, pessoal! Estamos aqui para anunciar que os valores do primeiro lote para …" at bounding box center [558, 302] width 619 height 195
drag, startPoint x: 265, startPoint y: 203, endPoint x: 578, endPoint y: 388, distance: 363.2
click at [578, 388] on div "E aí, pessoal! Estamos aqui para anunciar que os valores do primeiro lote para …" at bounding box center [558, 302] width 619 height 195
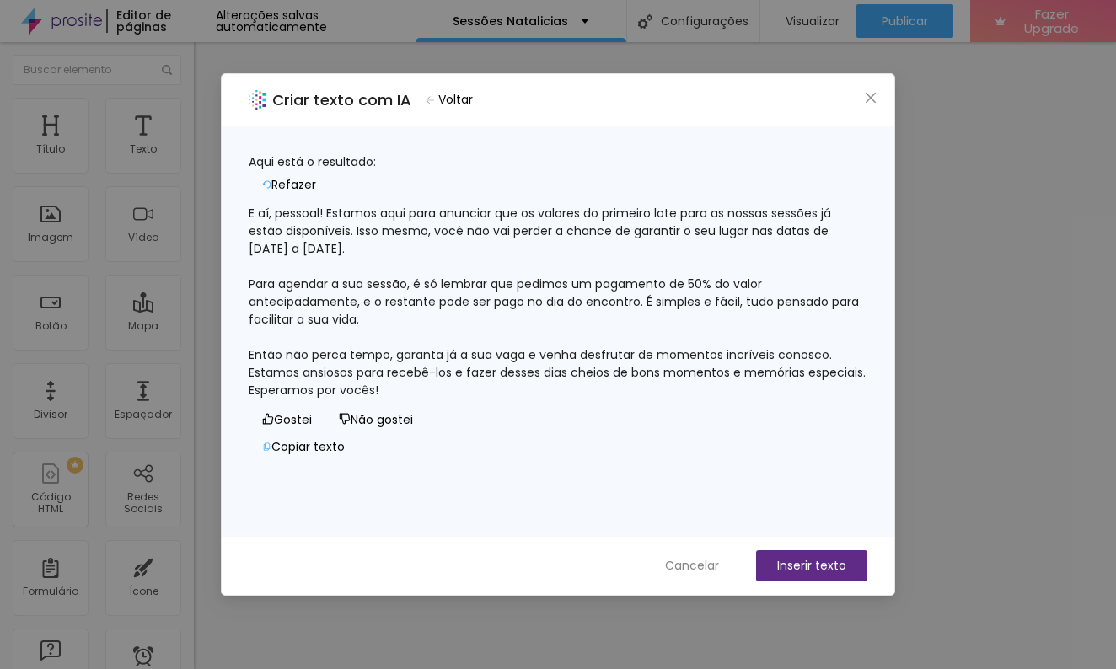
click at [799, 569] on button "Inserir texto" at bounding box center [811, 566] width 111 height 31
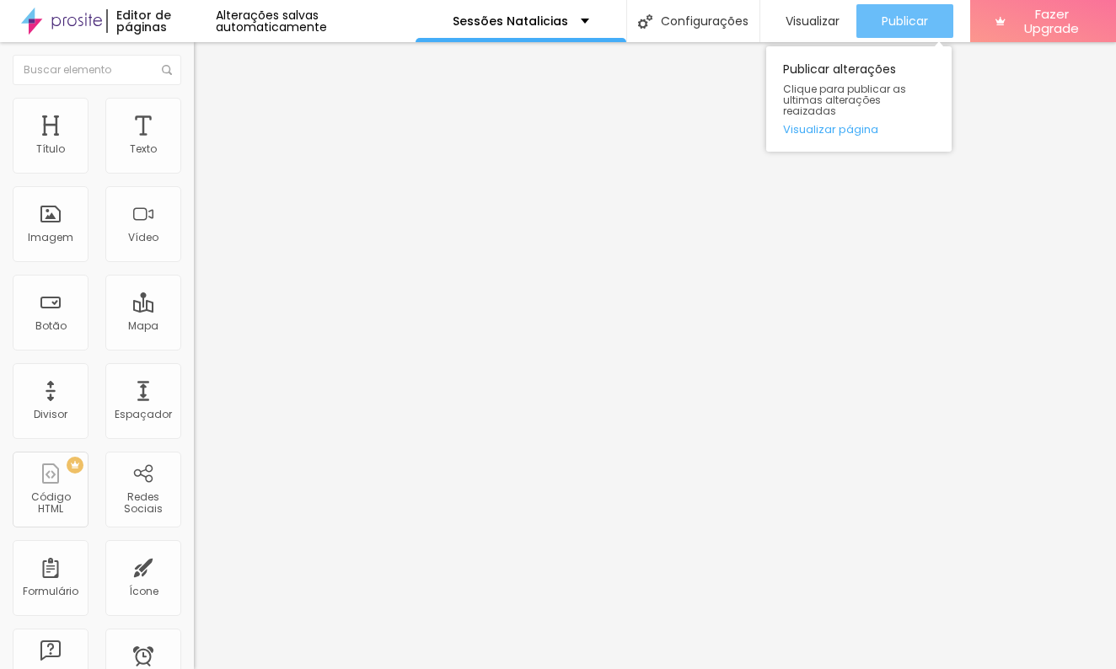
click at [895, 21] on span "Publicar" at bounding box center [905, 20] width 46 height 13
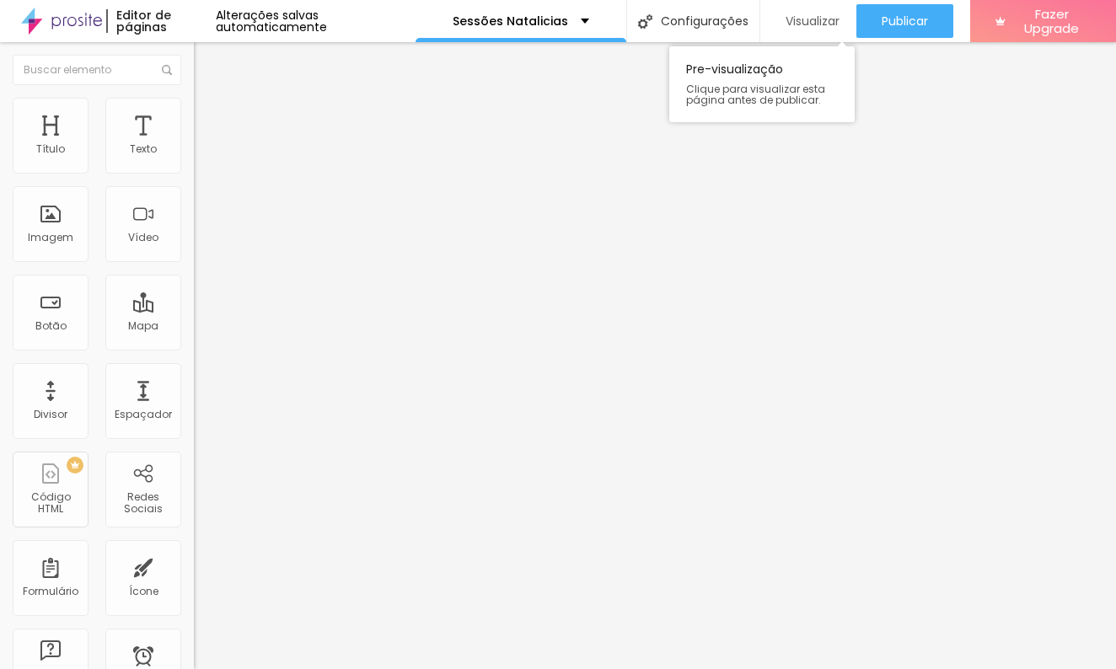
click at [799, 22] on span "Visualizar" at bounding box center [813, 20] width 54 height 13
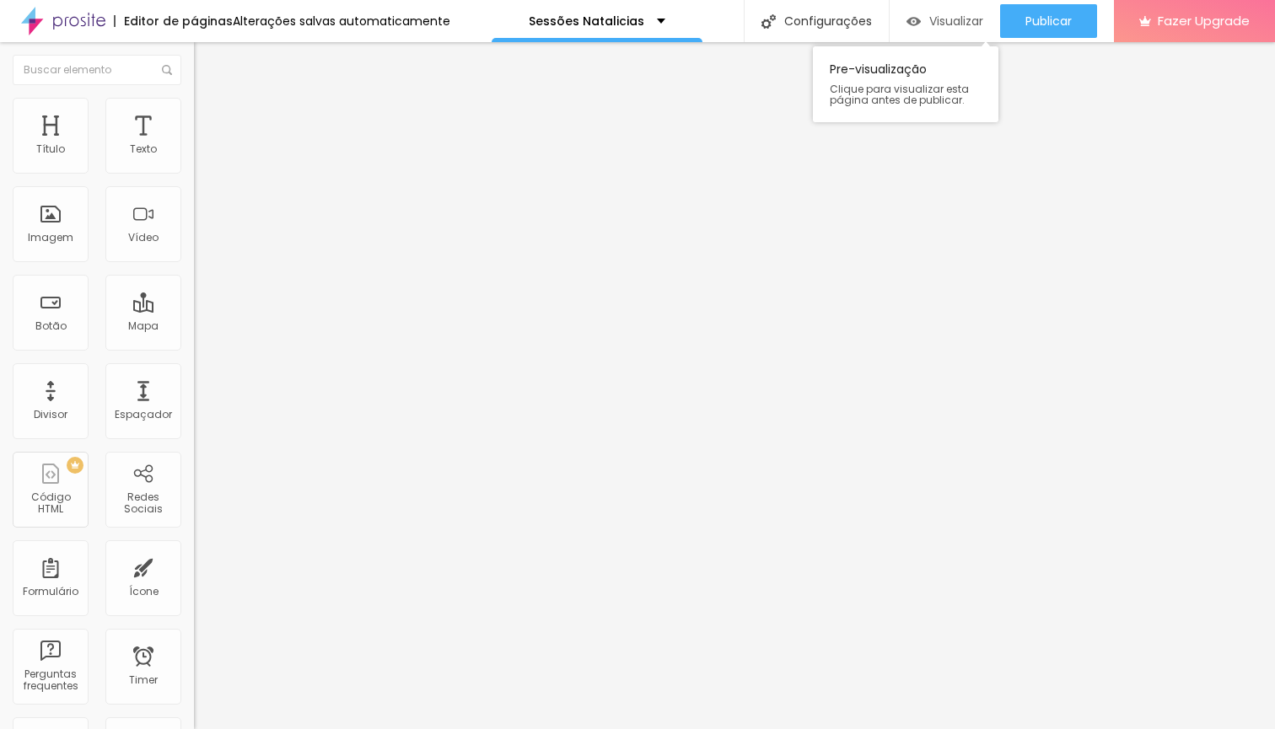
click at [941, 23] on span "Visualizar" at bounding box center [956, 20] width 54 height 13
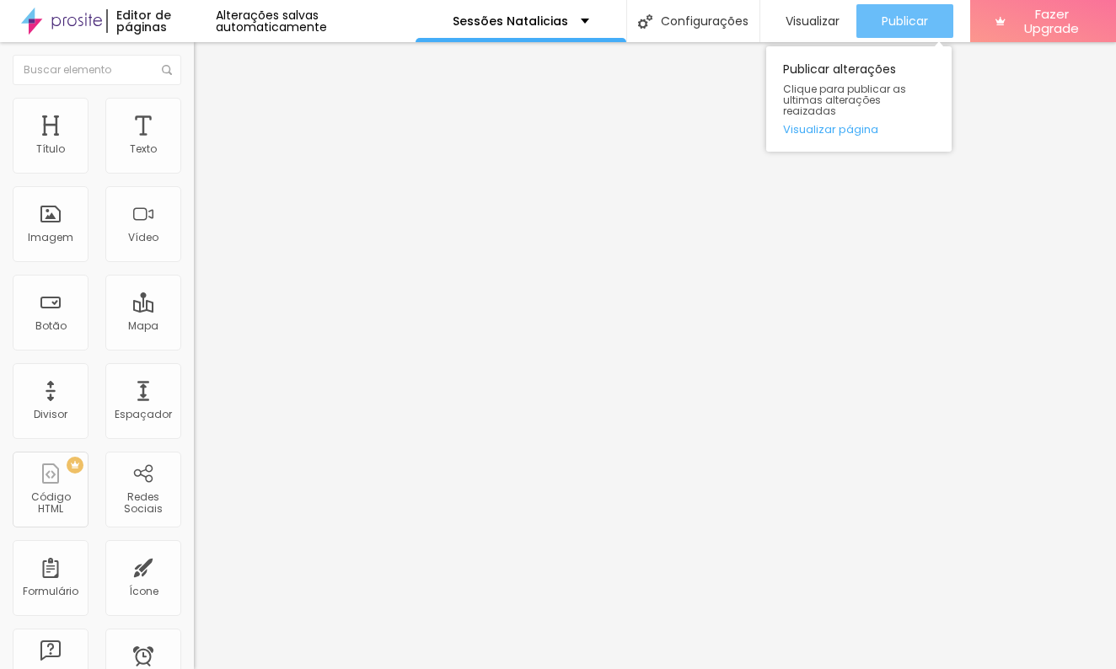
click at [897, 28] on span "Publicar" at bounding box center [905, 20] width 46 height 13
